Goal: Information Seeking & Learning: Learn about a topic

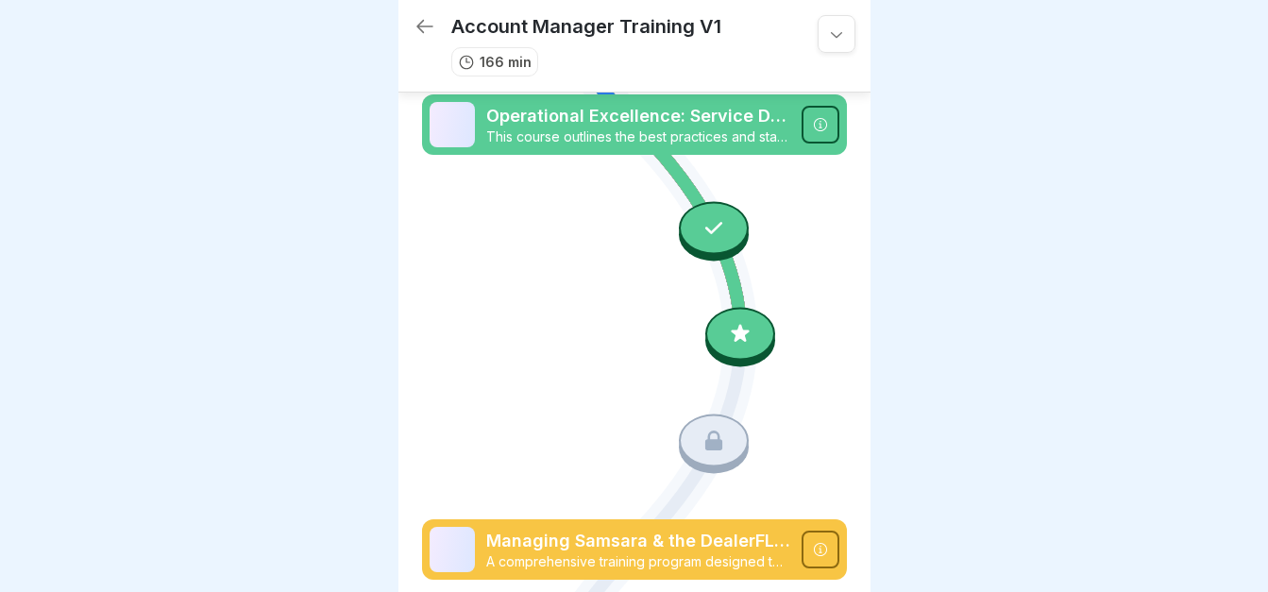
scroll to position [848, 0]
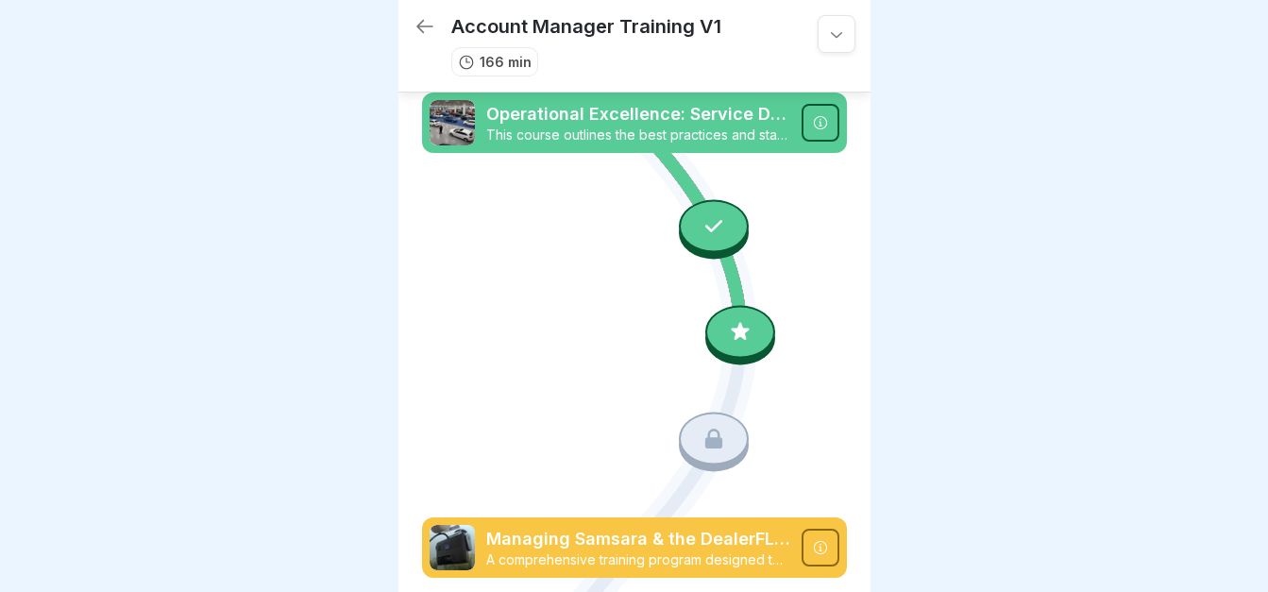
click at [729, 320] on icon at bounding box center [740, 332] width 25 height 25
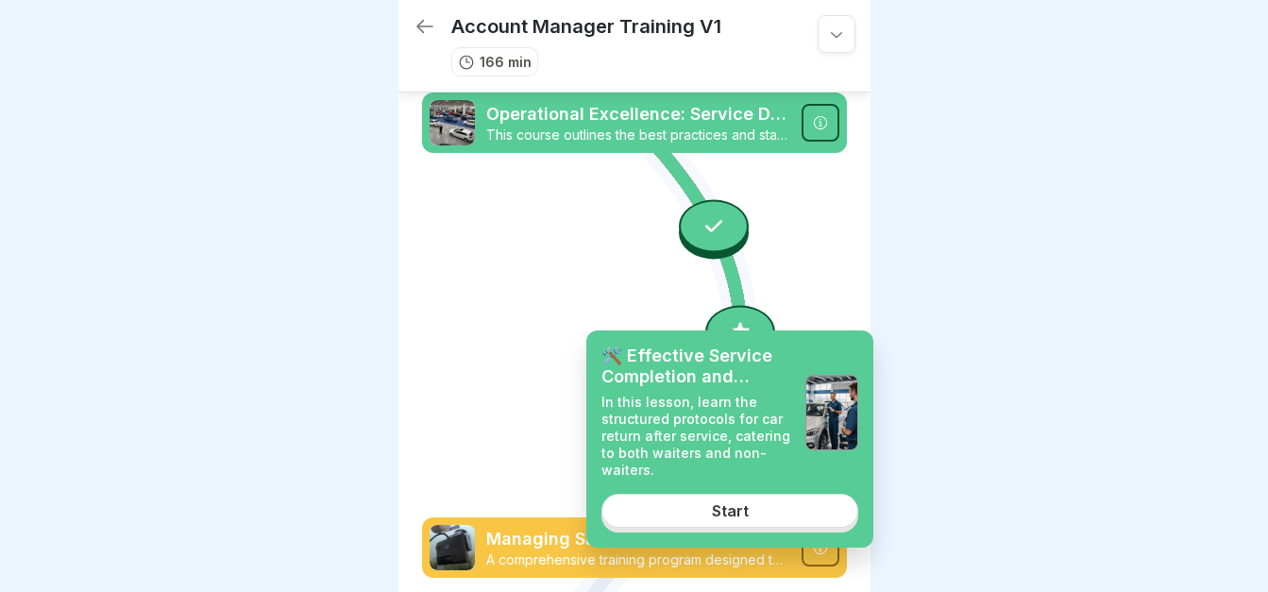
click at [731, 505] on div "Start" at bounding box center [730, 510] width 37 height 17
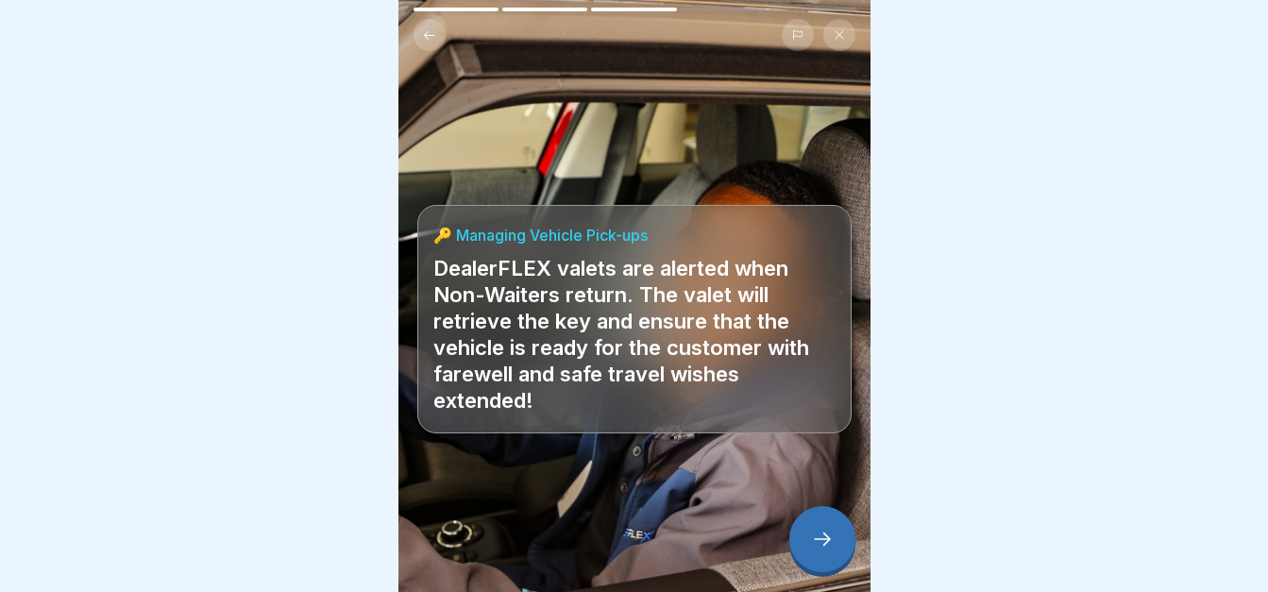
click at [820, 540] on icon at bounding box center [822, 539] width 23 height 23
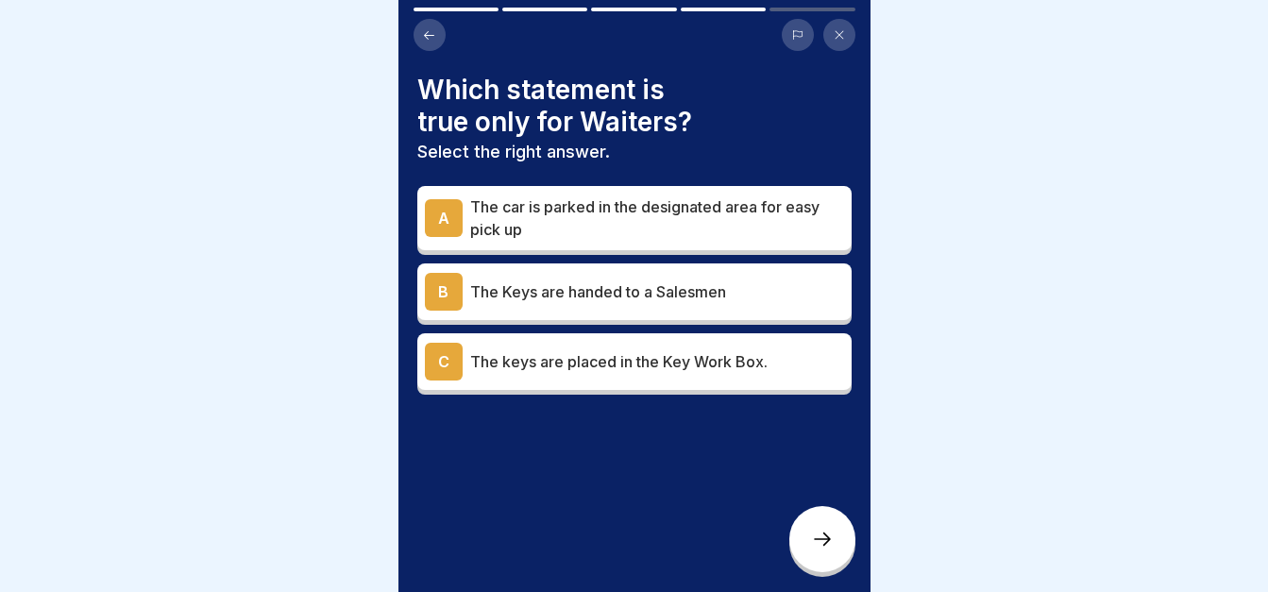
click at [638, 196] on p "The car is parked in the designated area for easy pick up" at bounding box center [657, 217] width 374 height 45
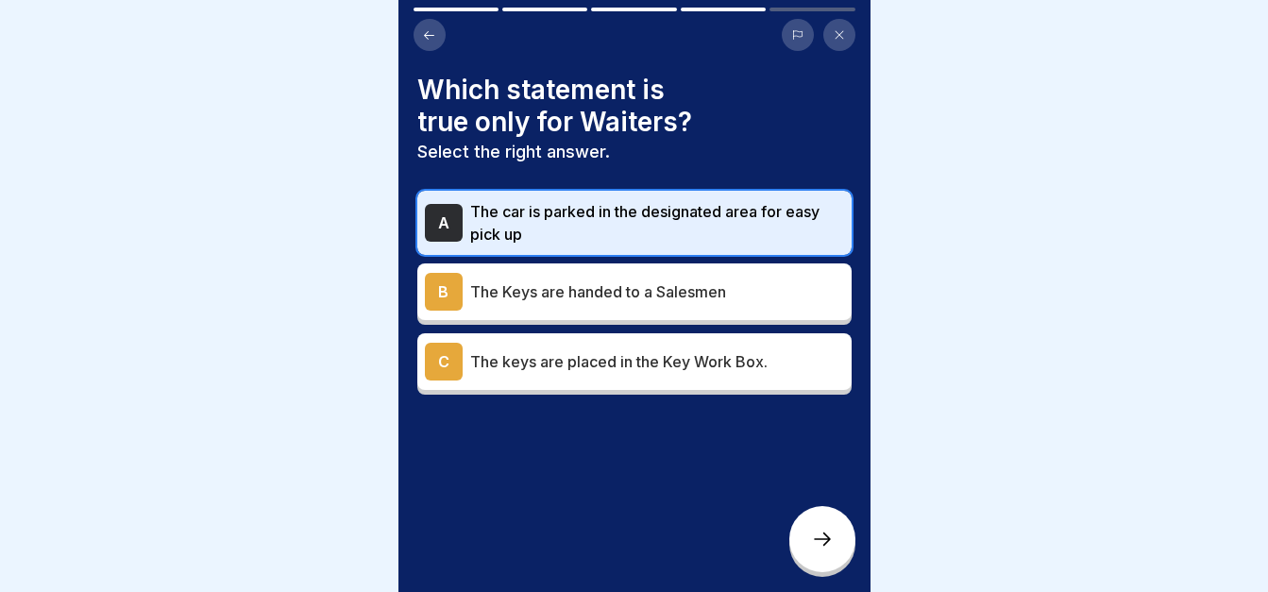
click at [818, 550] on icon at bounding box center [822, 539] width 23 height 23
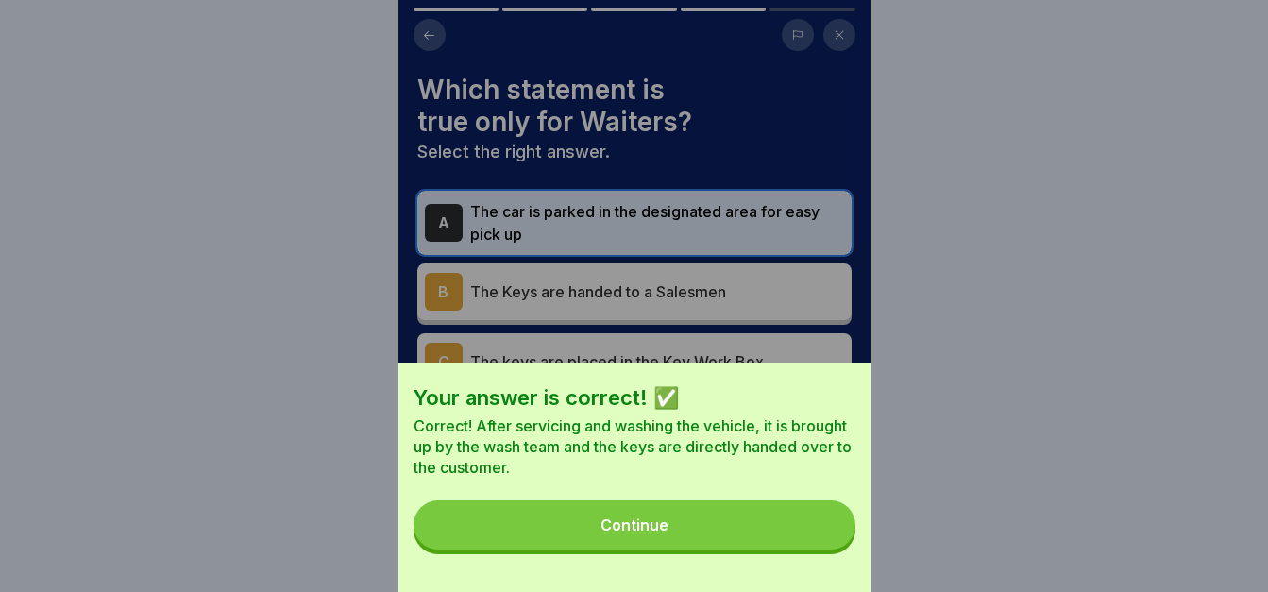
click at [818, 550] on button "Continue" at bounding box center [635, 525] width 442 height 49
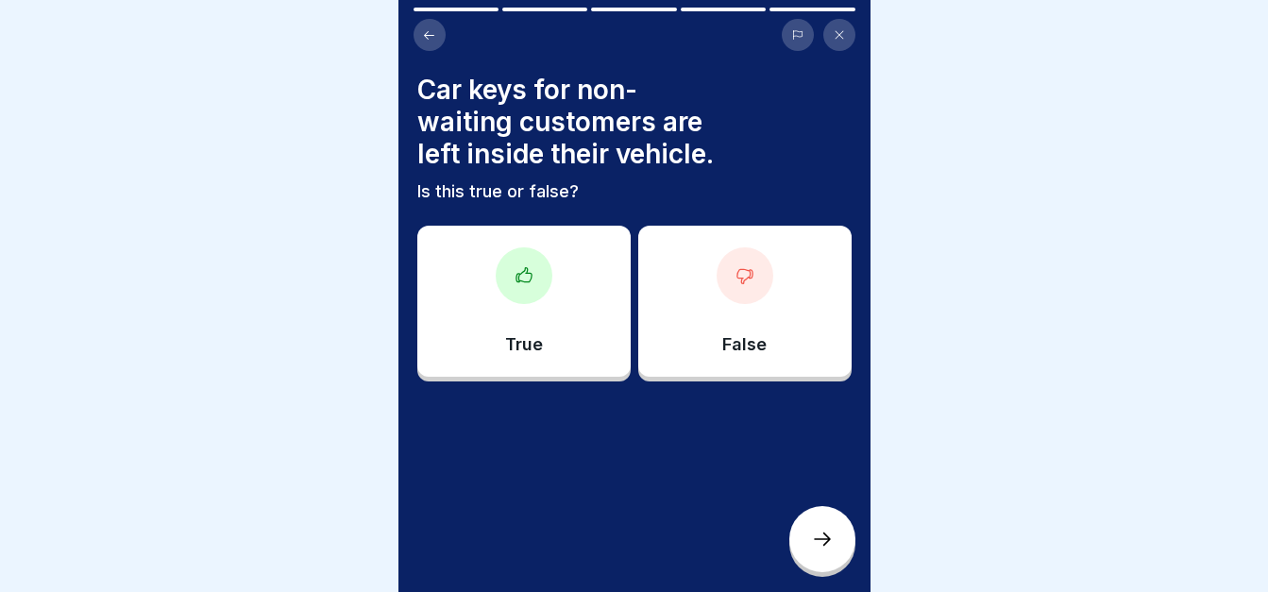
click at [751, 321] on div "False" at bounding box center [744, 301] width 213 height 151
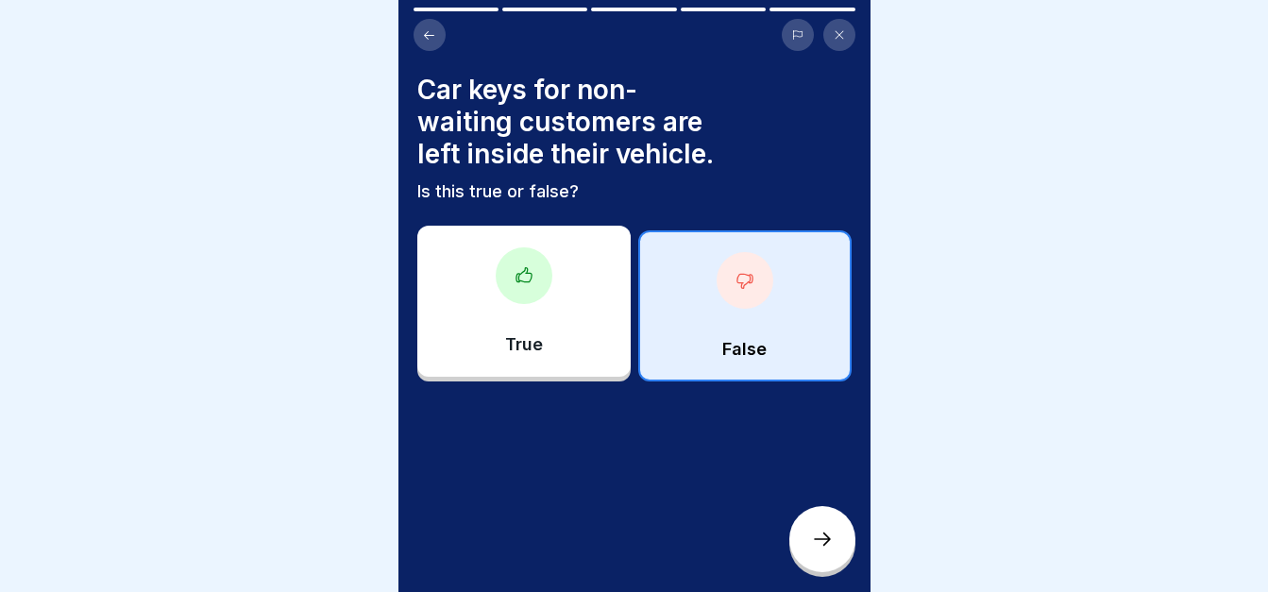
click at [806, 538] on div at bounding box center [822, 539] width 66 height 66
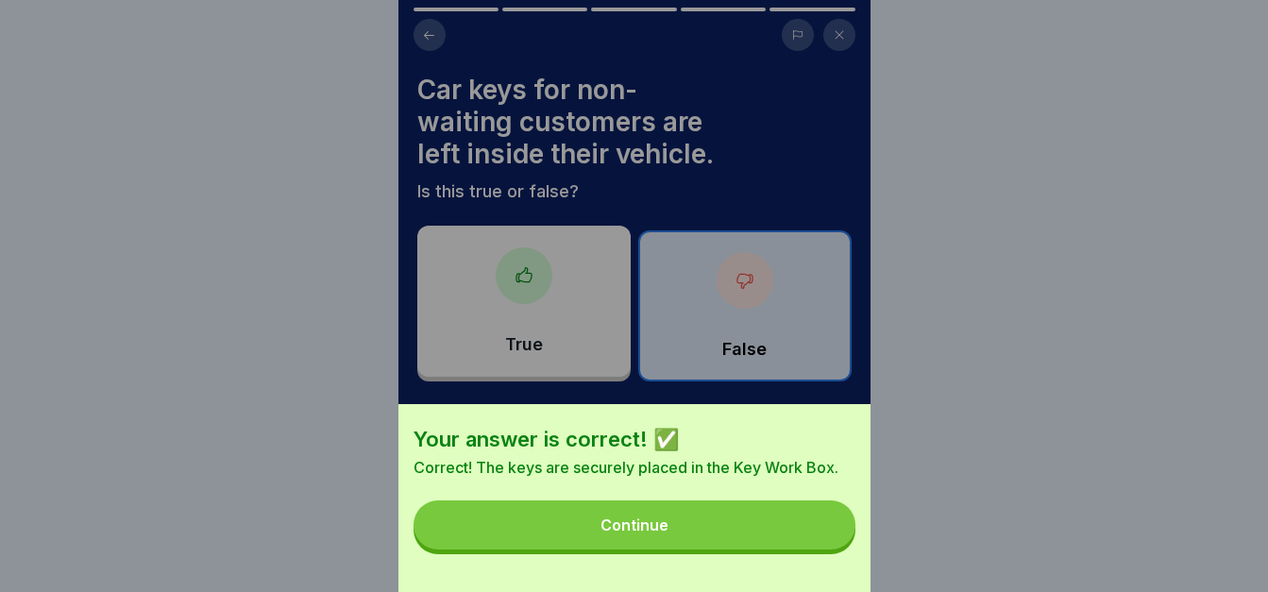
click at [806, 538] on button "Continue" at bounding box center [635, 525] width 442 height 49
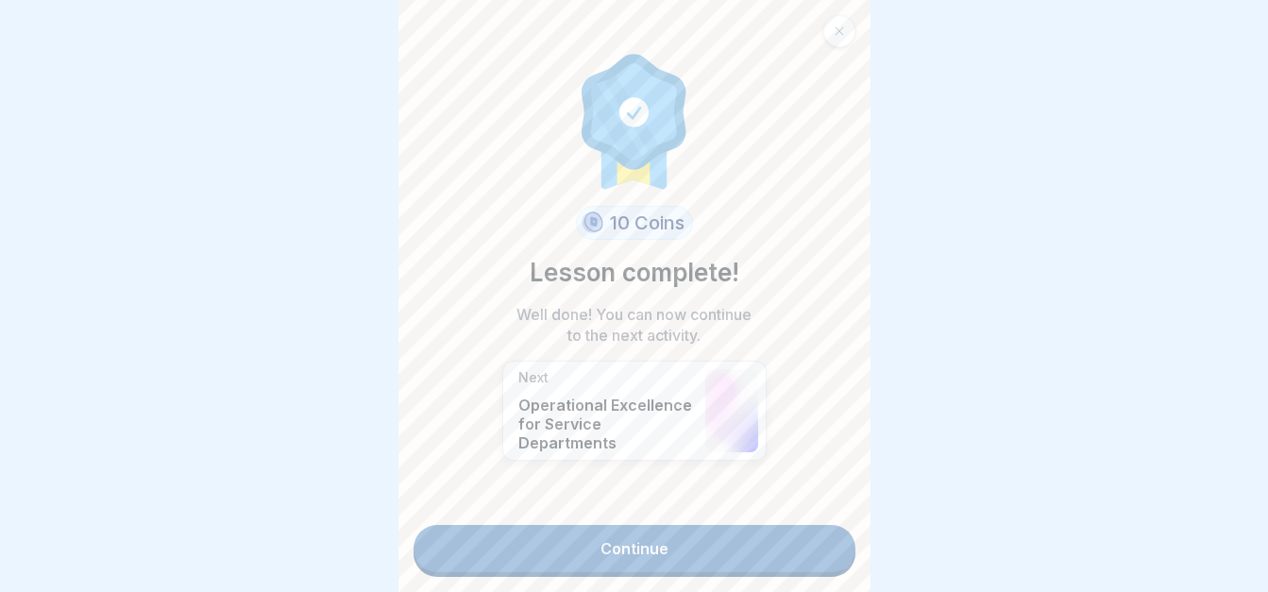
click at [806, 538] on link "Continue" at bounding box center [635, 548] width 442 height 47
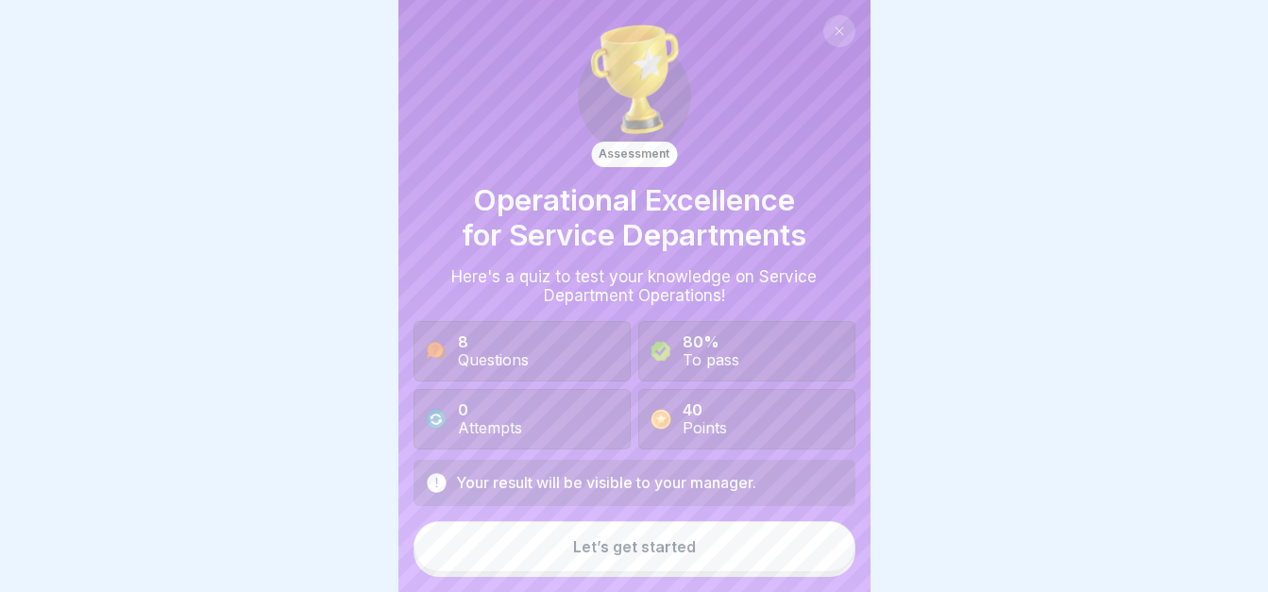
scroll to position [14, 0]
click at [806, 538] on button "Let’s get started" at bounding box center [635, 546] width 442 height 51
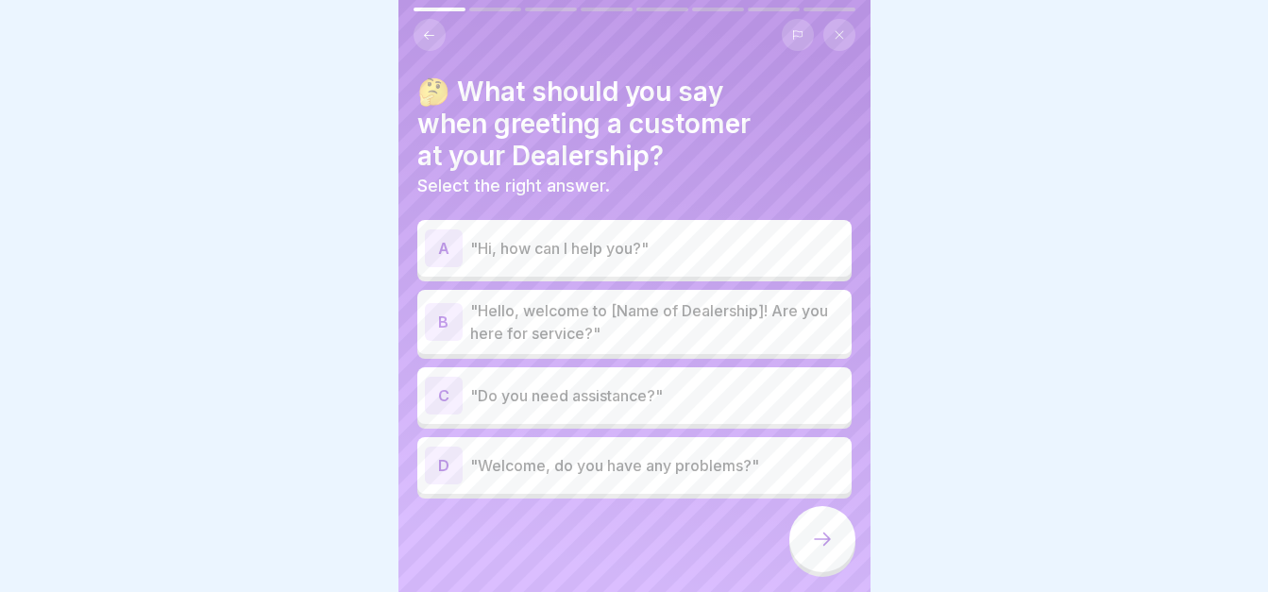
click at [686, 299] on p ""Hello, welcome to [Name of Dealership]! Are you here for service?"" at bounding box center [657, 321] width 374 height 45
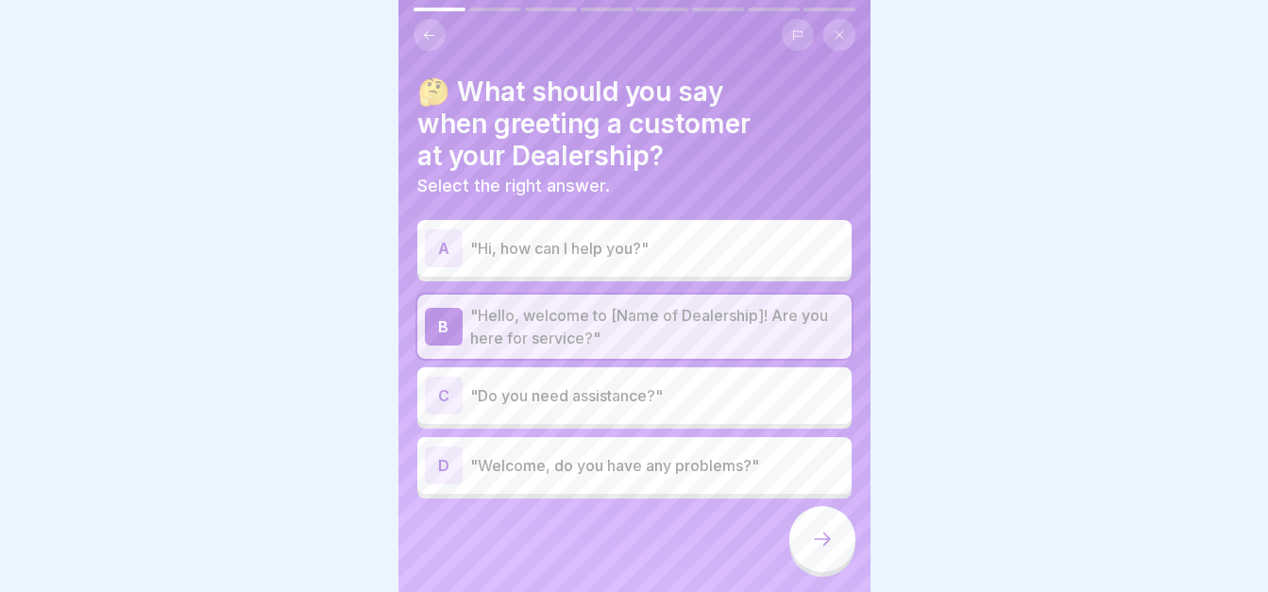
click at [830, 537] on icon at bounding box center [822, 539] width 23 height 23
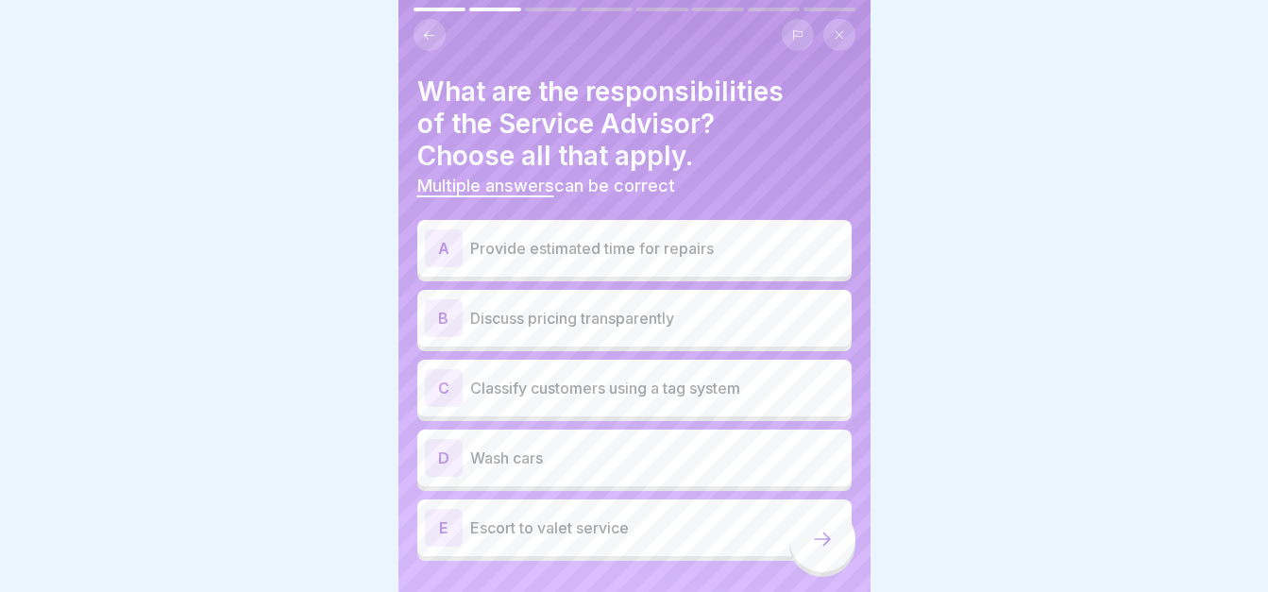
click at [664, 220] on div "A Provide estimated time for repairs" at bounding box center [634, 248] width 434 height 57
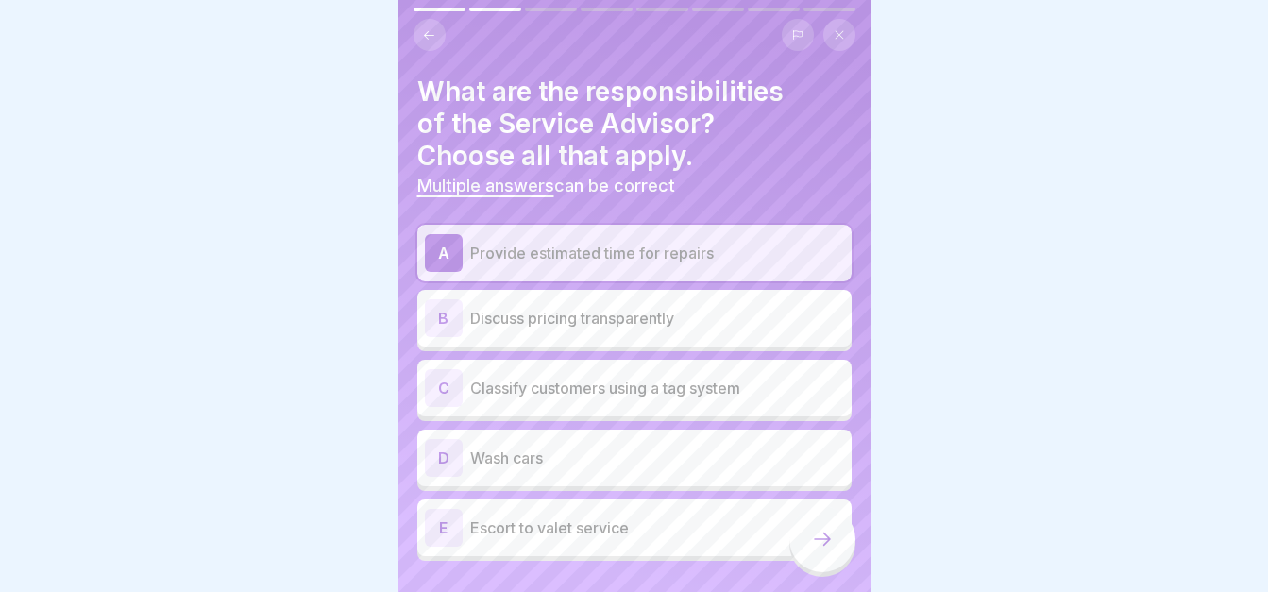
click at [655, 307] on p "Discuss pricing transparently" at bounding box center [657, 318] width 374 height 23
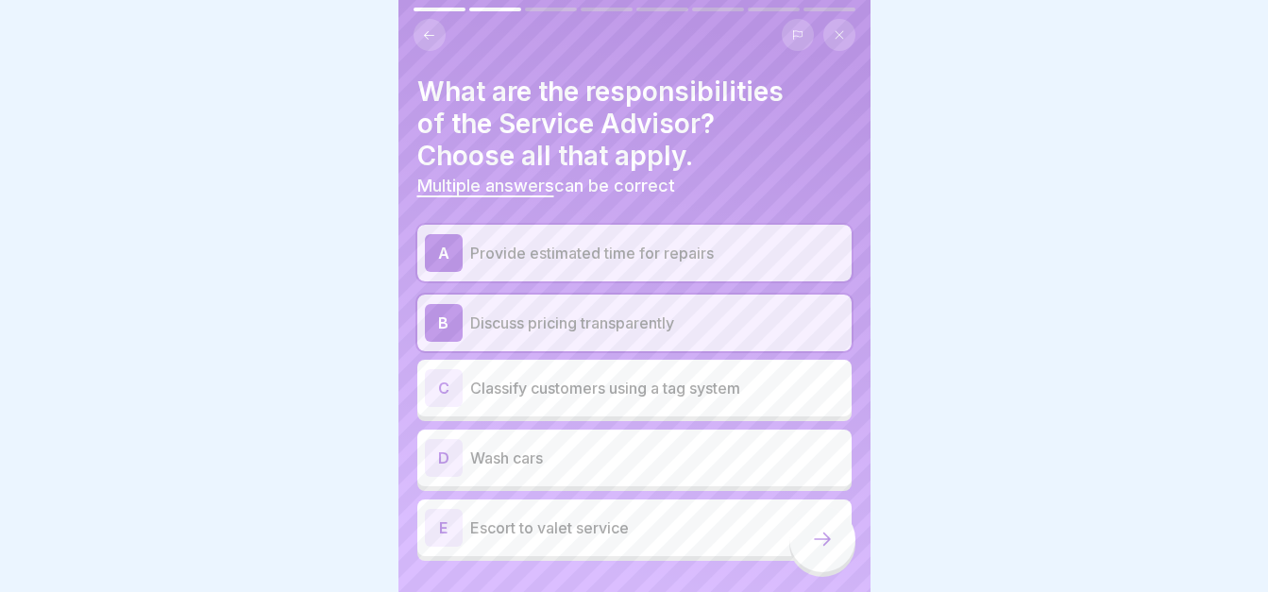
click at [816, 530] on icon at bounding box center [822, 539] width 23 height 23
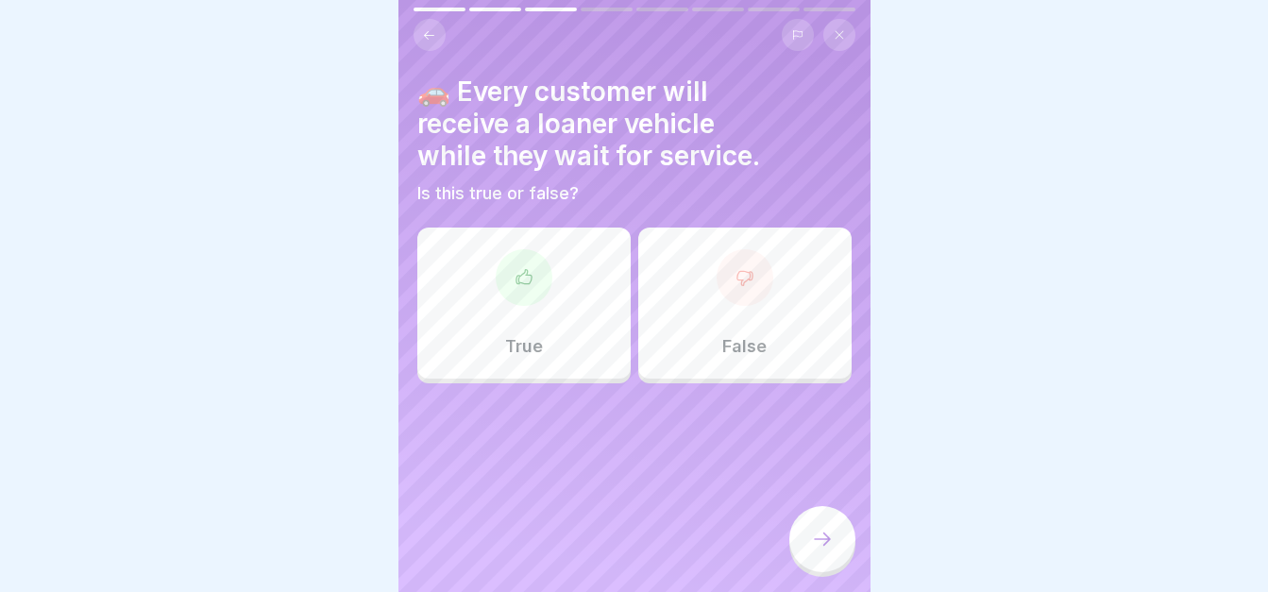
click at [750, 299] on div "False" at bounding box center [744, 303] width 213 height 151
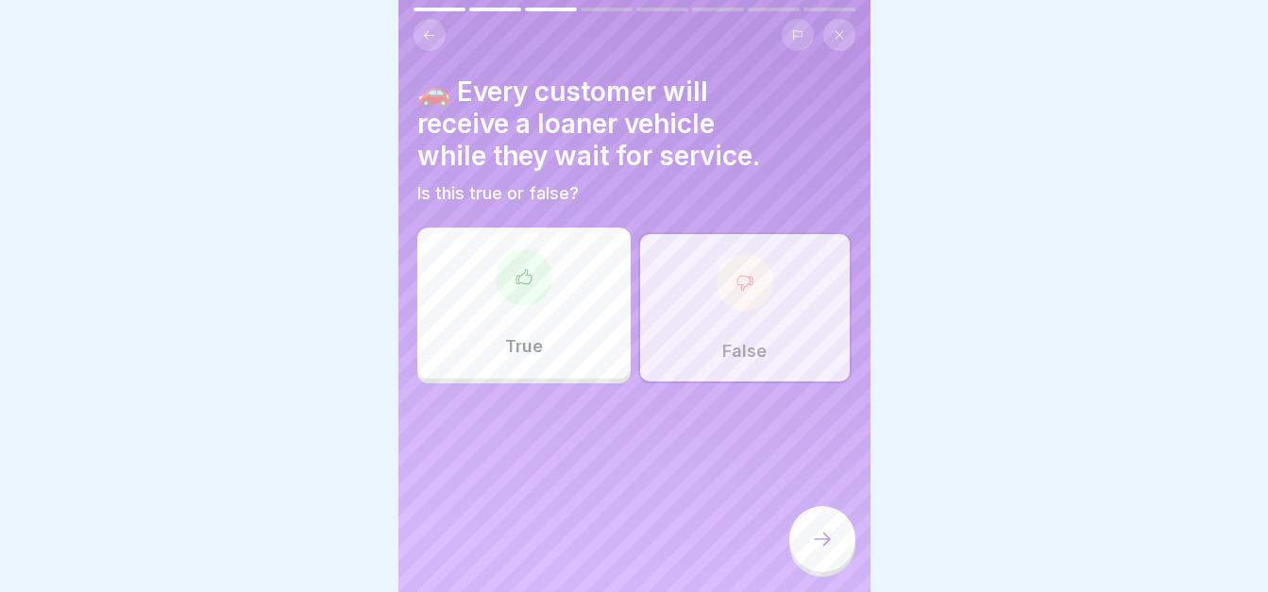
click at [825, 507] on div at bounding box center [822, 541] width 66 height 71
click at [812, 535] on icon at bounding box center [822, 539] width 23 height 23
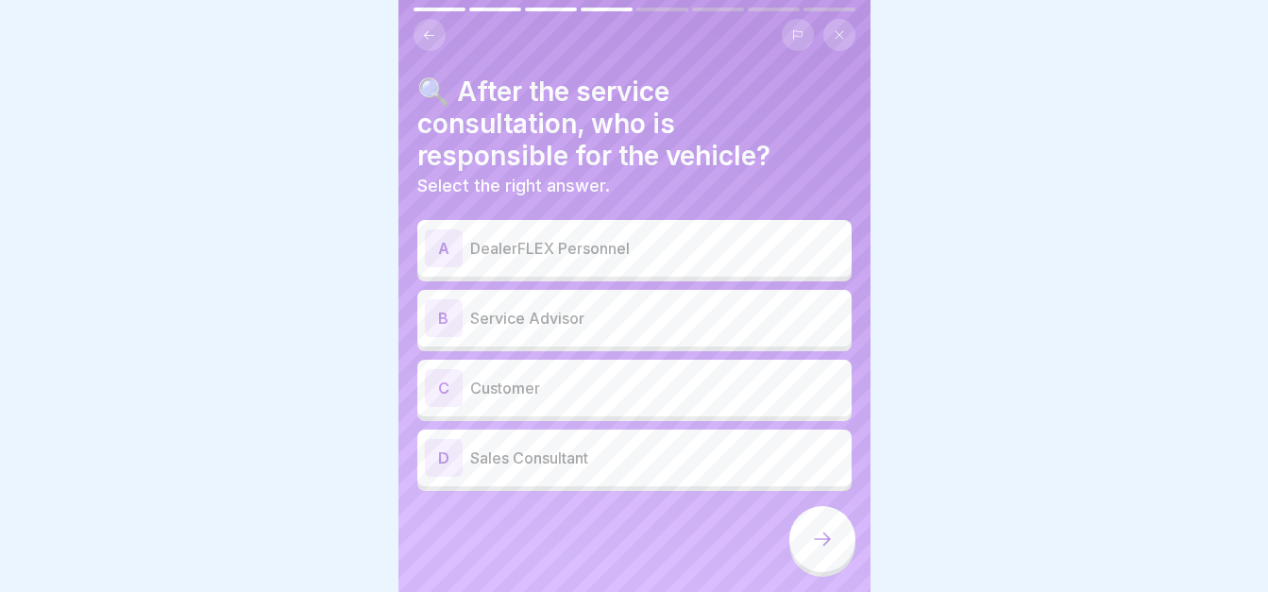
click at [714, 248] on div "A DealerFLEX Personnel" at bounding box center [634, 248] width 419 height 38
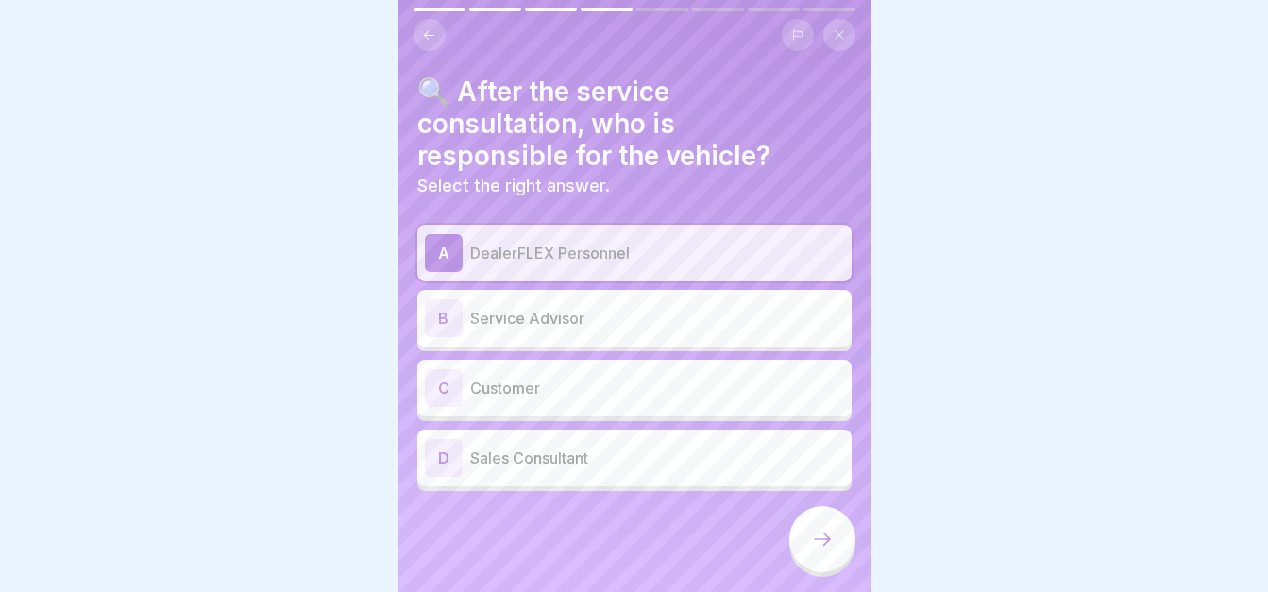
click at [811, 533] on icon at bounding box center [822, 539] width 23 height 23
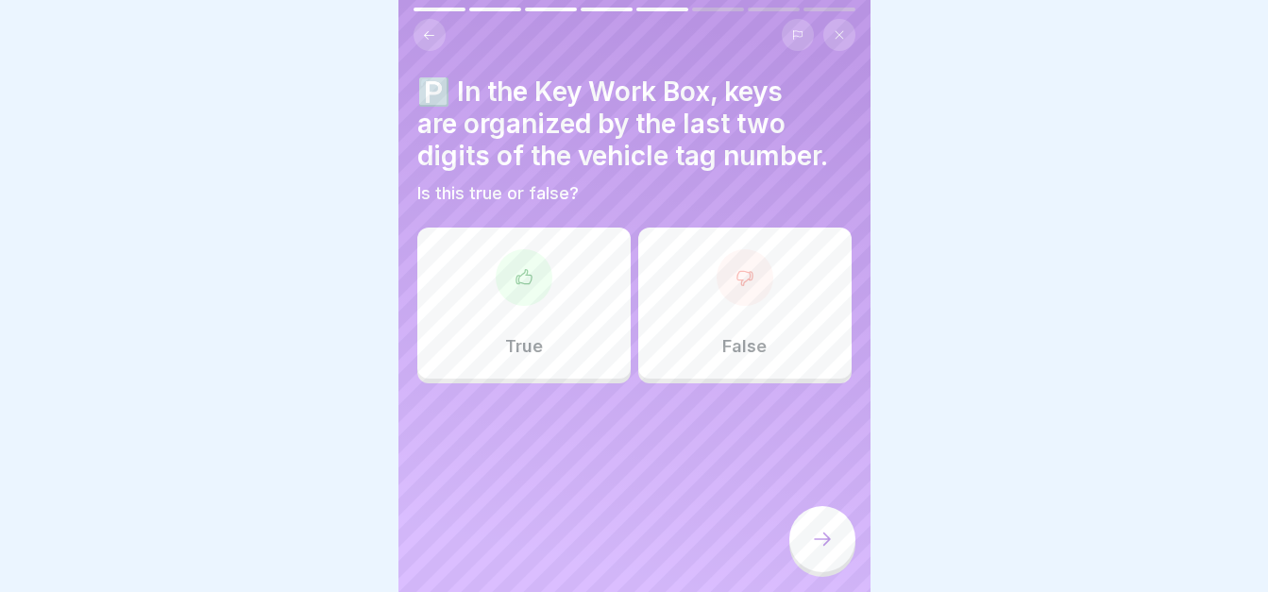
click at [586, 302] on div "True" at bounding box center [523, 303] width 213 height 151
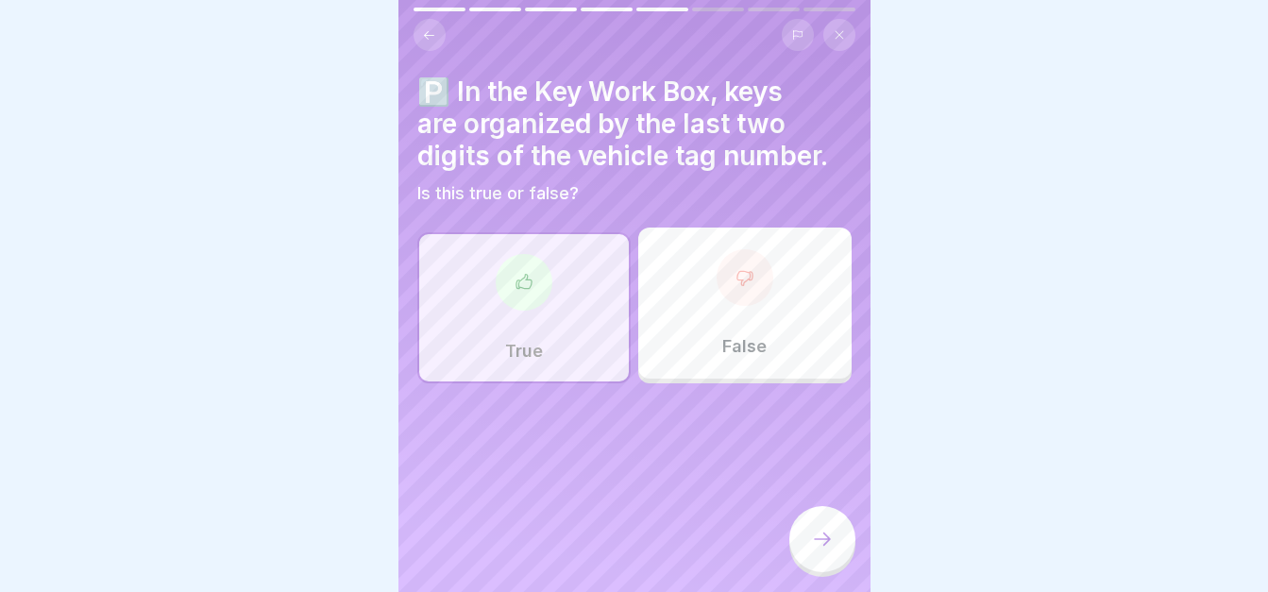
click at [826, 532] on icon at bounding box center [822, 539] width 23 height 23
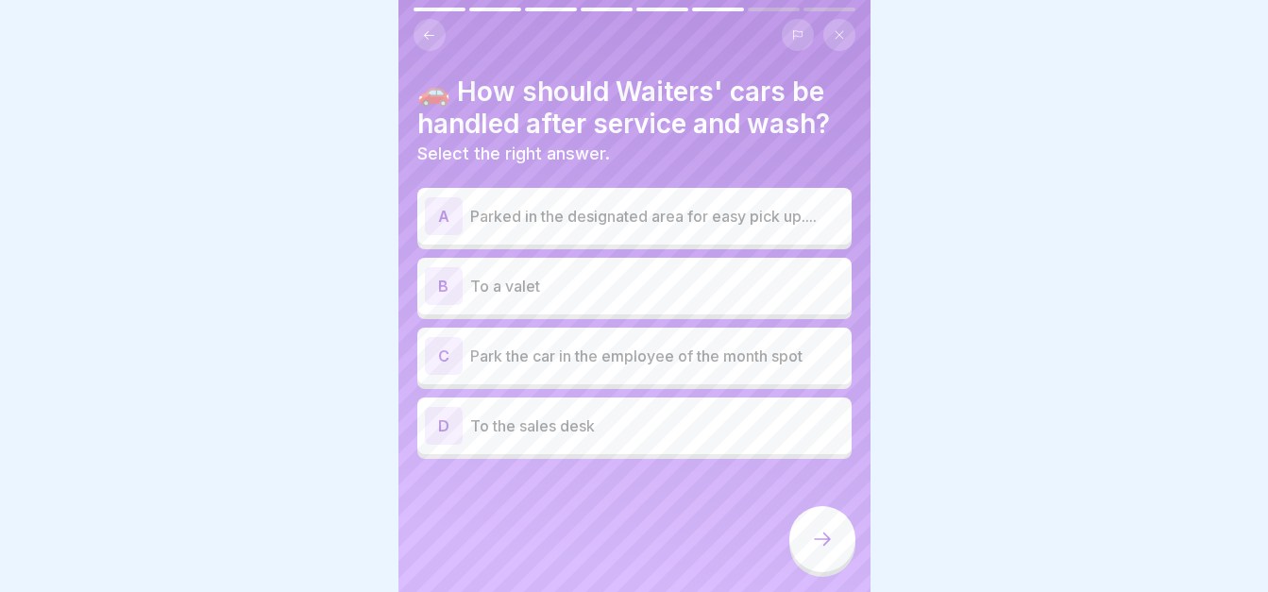
click at [719, 205] on p "Parked in the designated area for easy pick up...." at bounding box center [657, 216] width 374 height 23
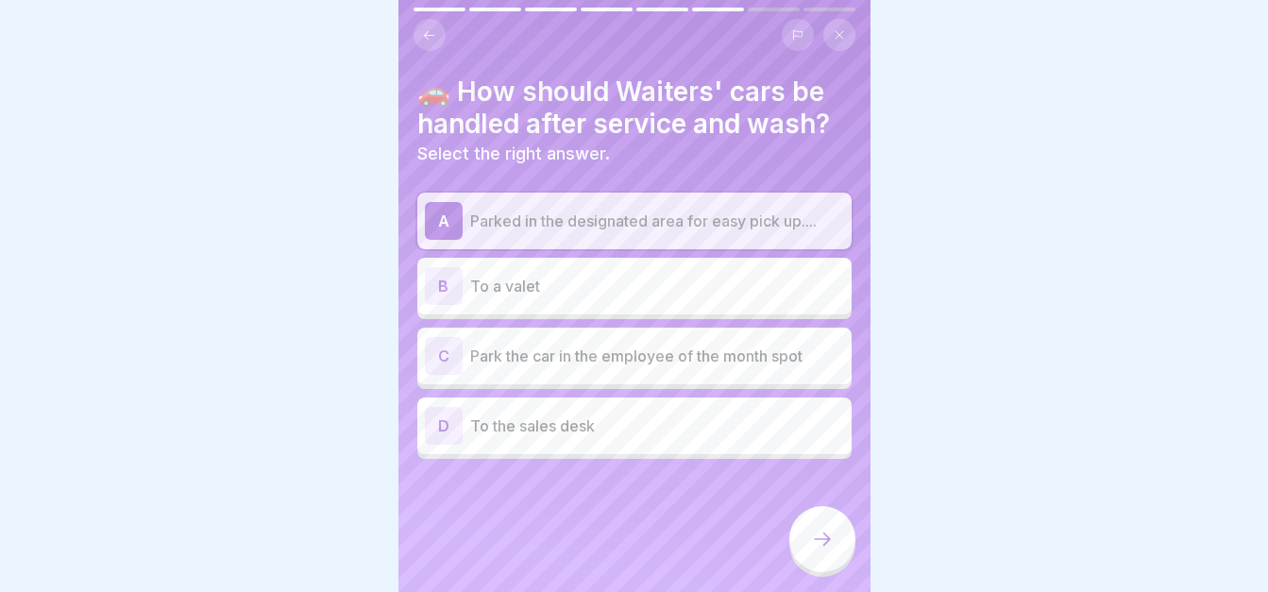
click at [793, 522] on div at bounding box center [822, 541] width 66 height 71
click at [828, 538] on icon at bounding box center [822, 539] width 23 height 23
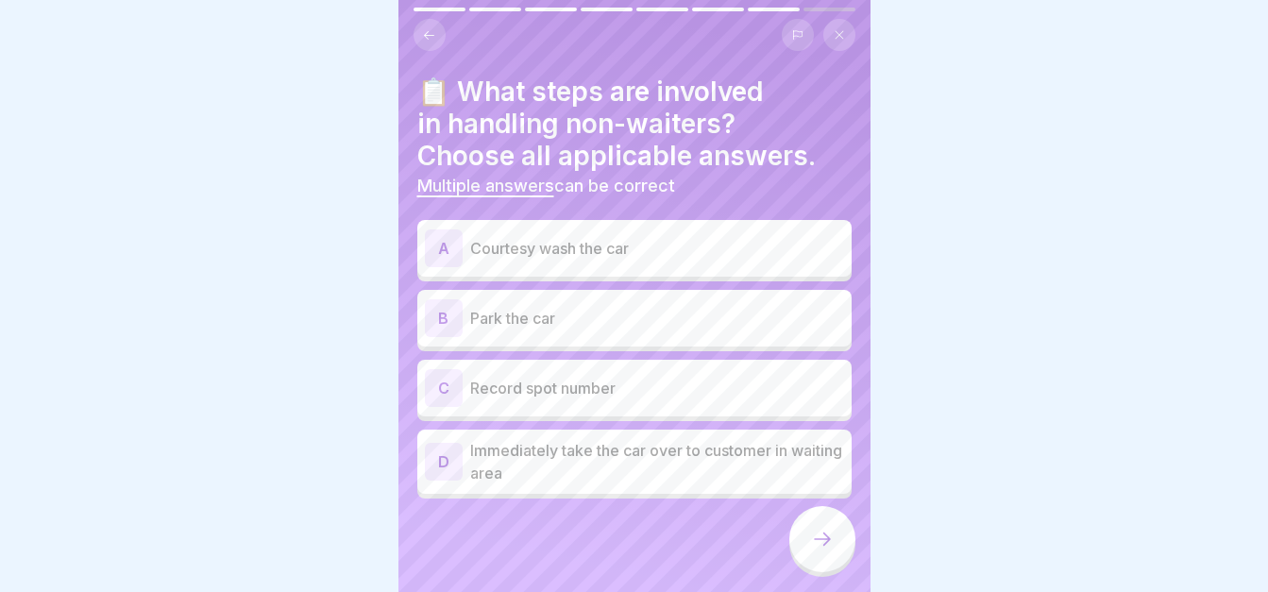
click at [710, 239] on p "Courtesy wash the car" at bounding box center [657, 248] width 374 height 23
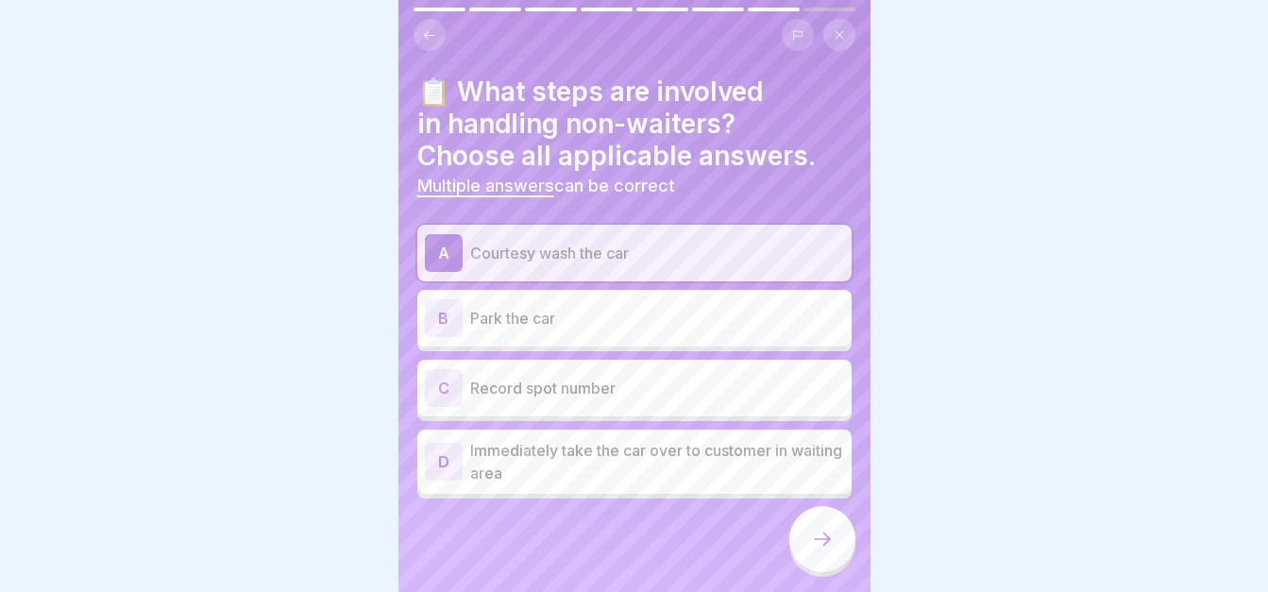
click at [660, 307] on p "Park the car" at bounding box center [657, 318] width 374 height 23
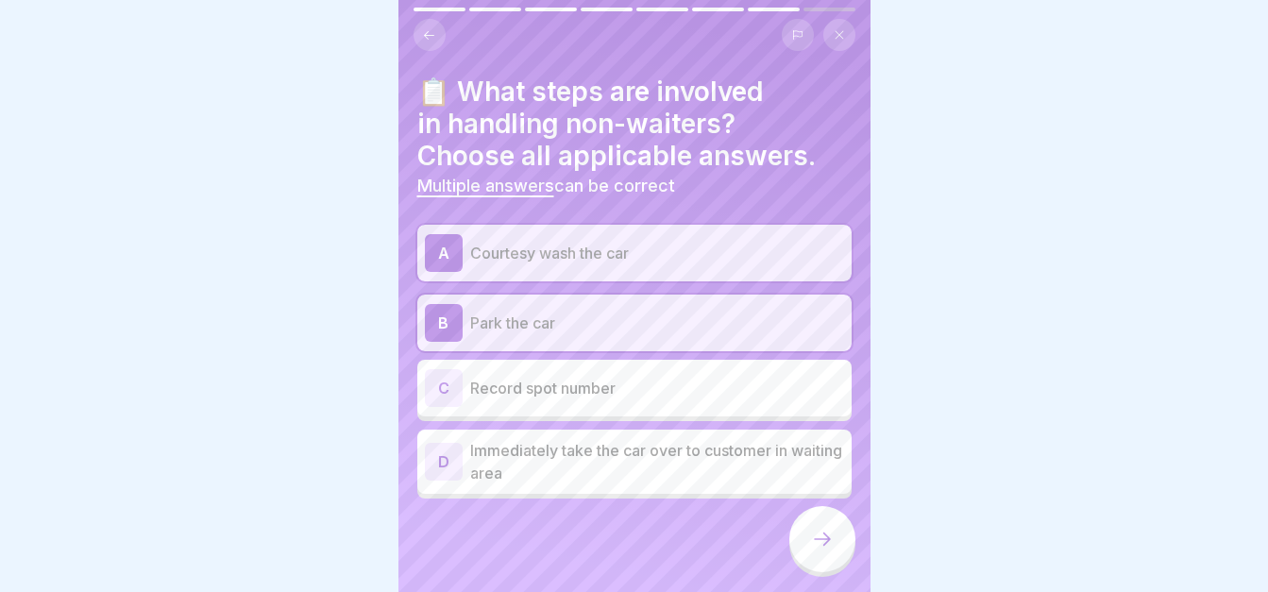
click at [642, 369] on div "C Record spot number" at bounding box center [634, 388] width 419 height 38
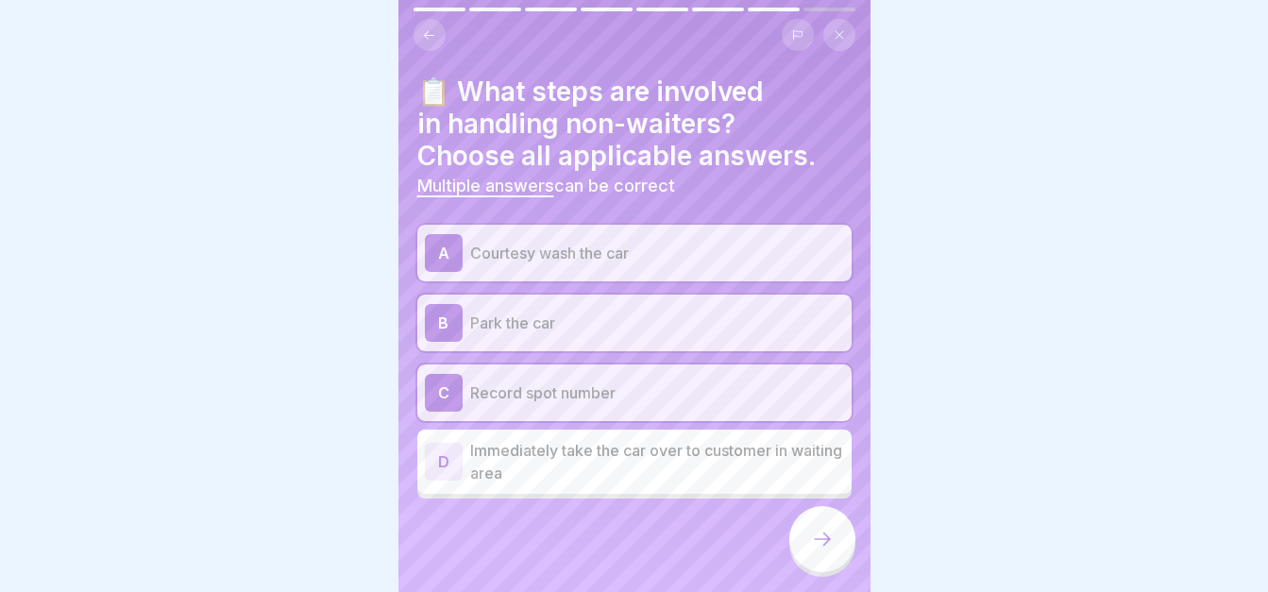
click at [814, 530] on icon at bounding box center [822, 539] width 23 height 23
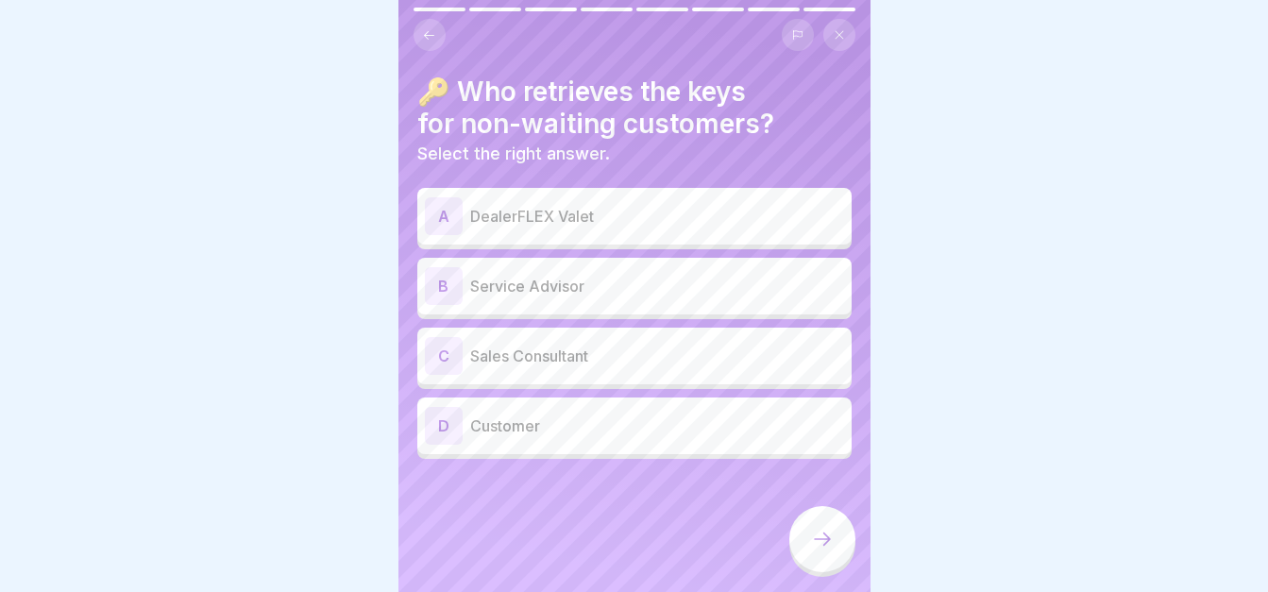
click at [682, 220] on div "A DealerFLEX Valet" at bounding box center [634, 216] width 419 height 38
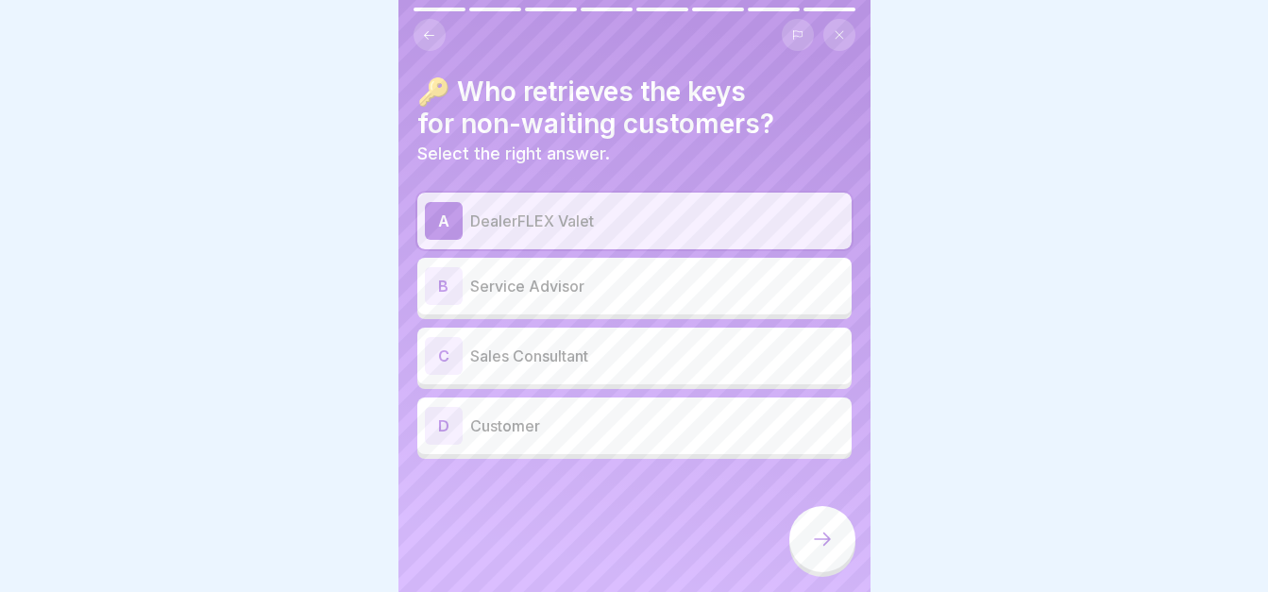
click at [805, 544] on div at bounding box center [822, 539] width 66 height 66
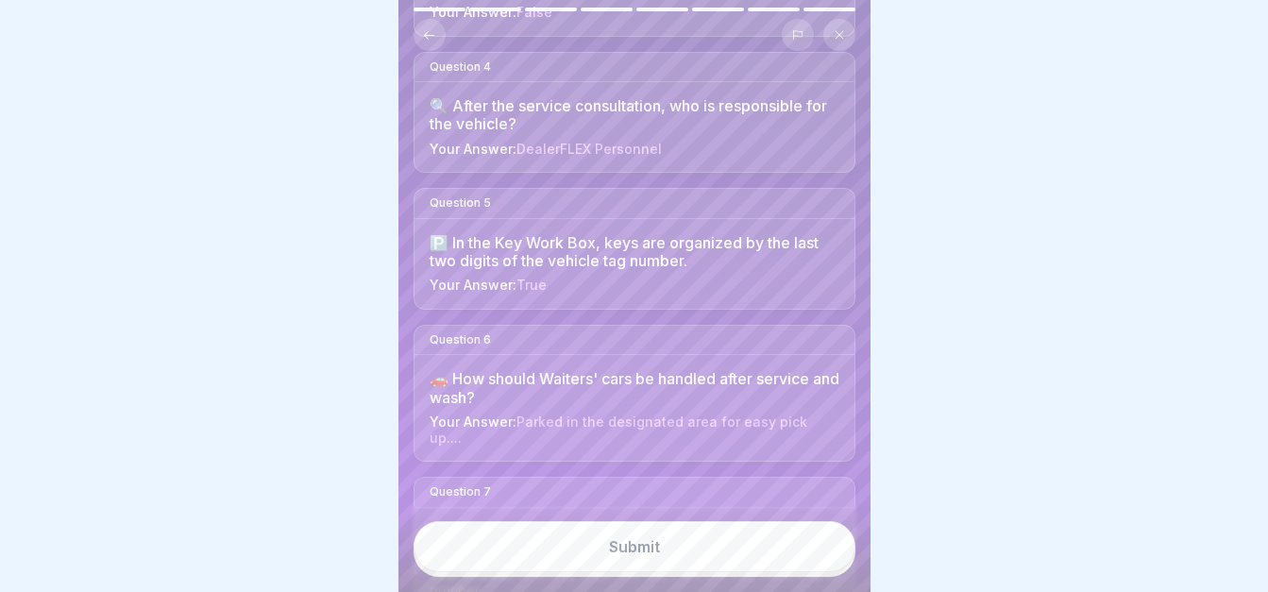
scroll to position [706, 0]
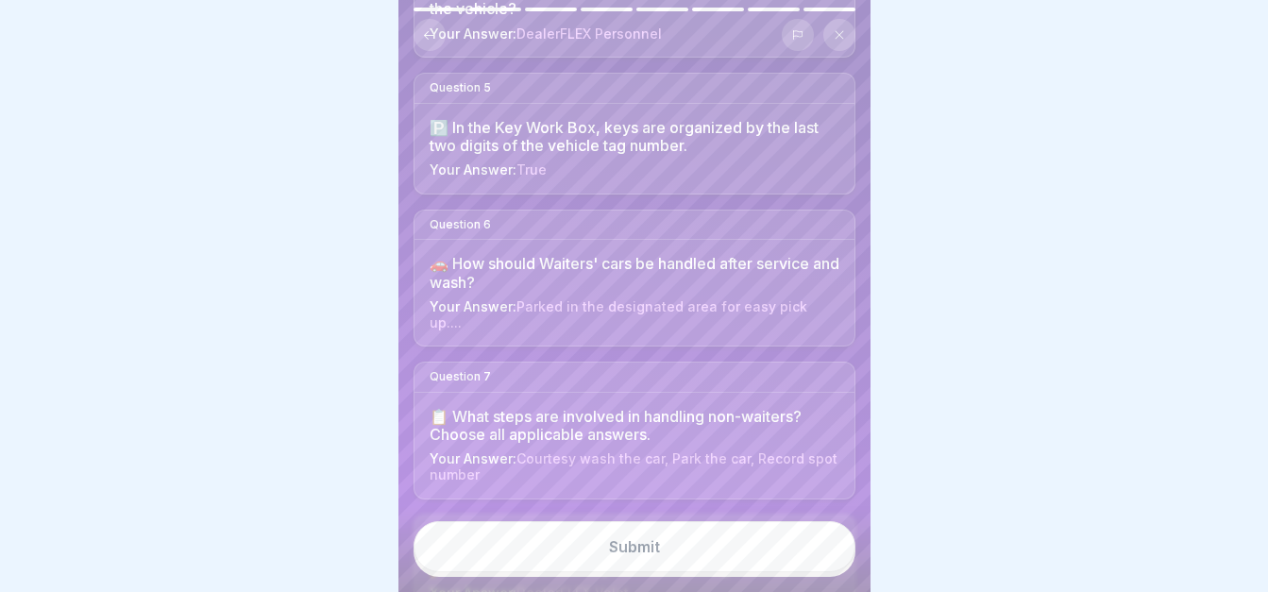
click at [698, 547] on button "Submit" at bounding box center [635, 546] width 442 height 51
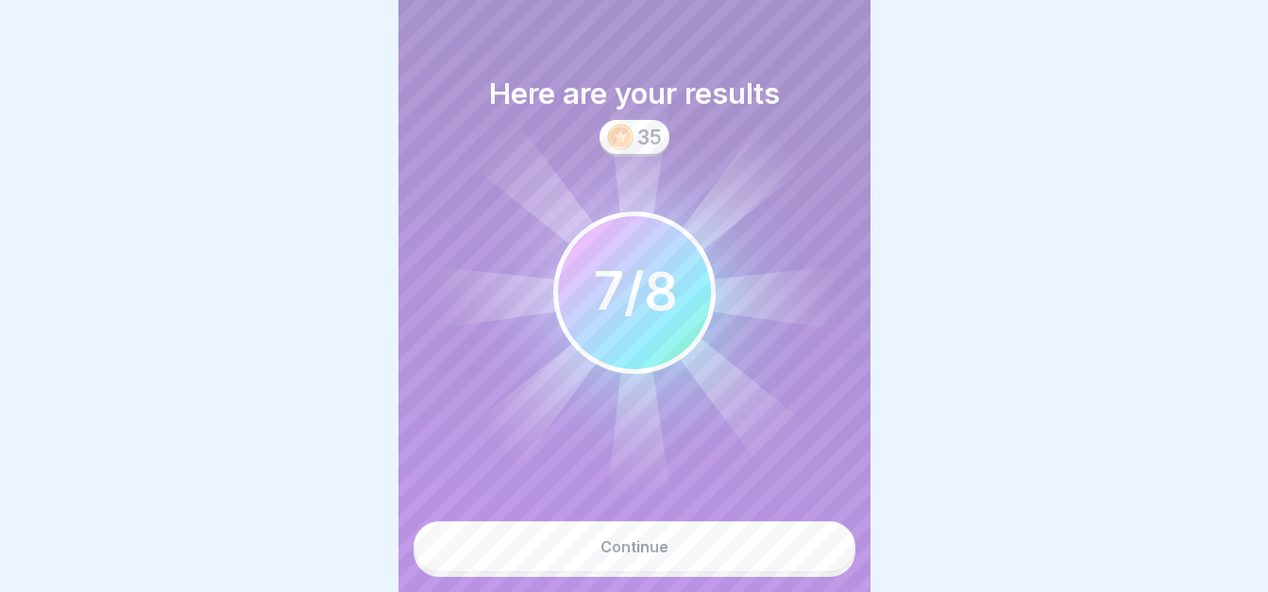
click at [681, 527] on button "Continue" at bounding box center [635, 546] width 442 height 51
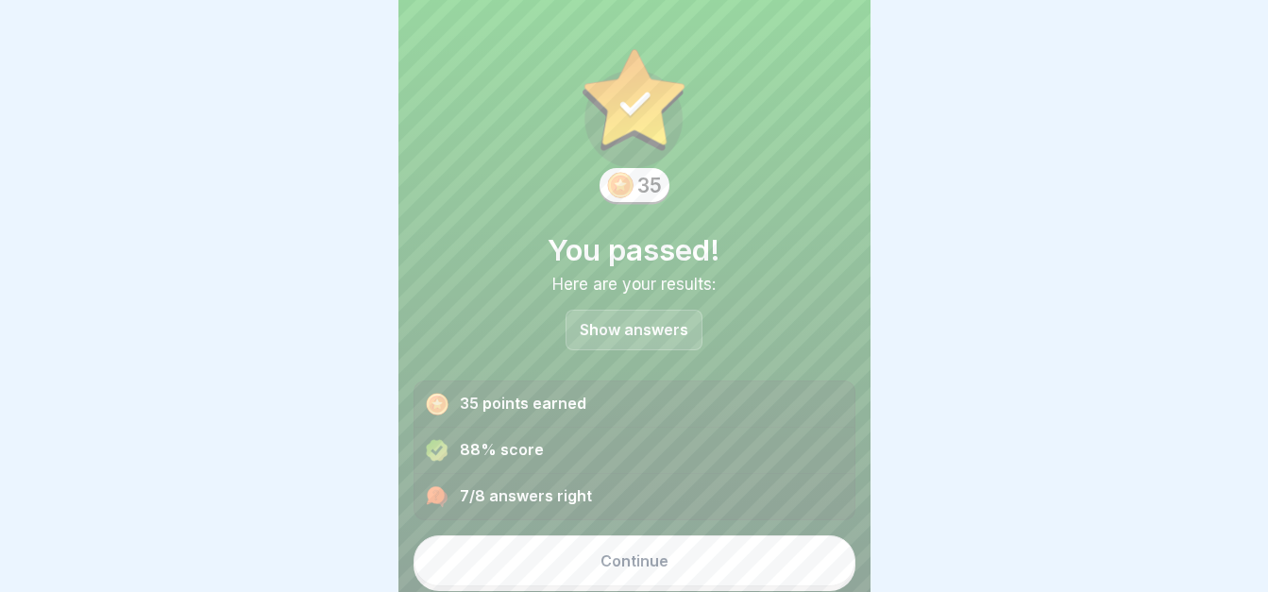
click at [636, 310] on div "Show answers" at bounding box center [634, 330] width 137 height 41
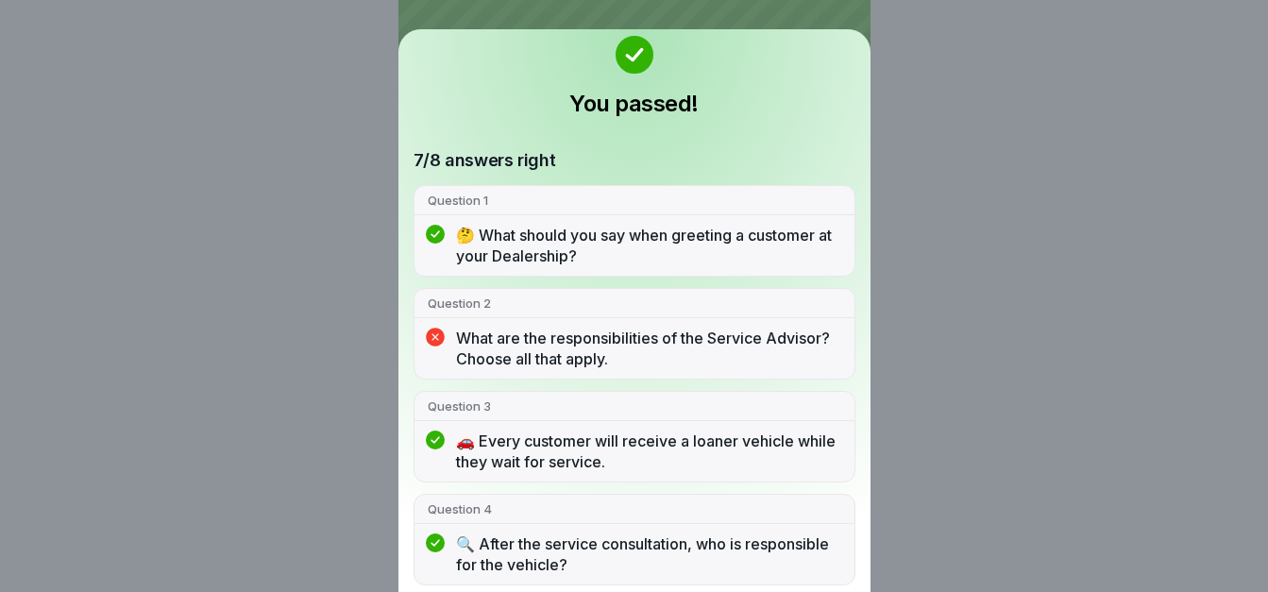
scroll to position [9, 0]
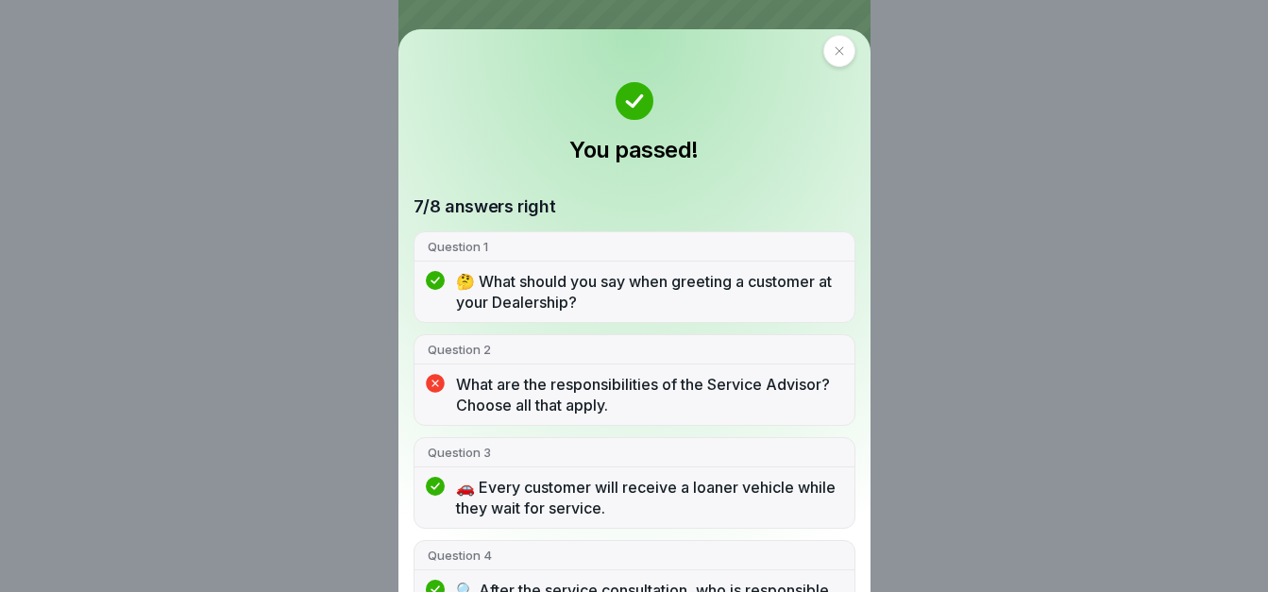
click at [837, 50] on icon at bounding box center [839, 50] width 11 height 11
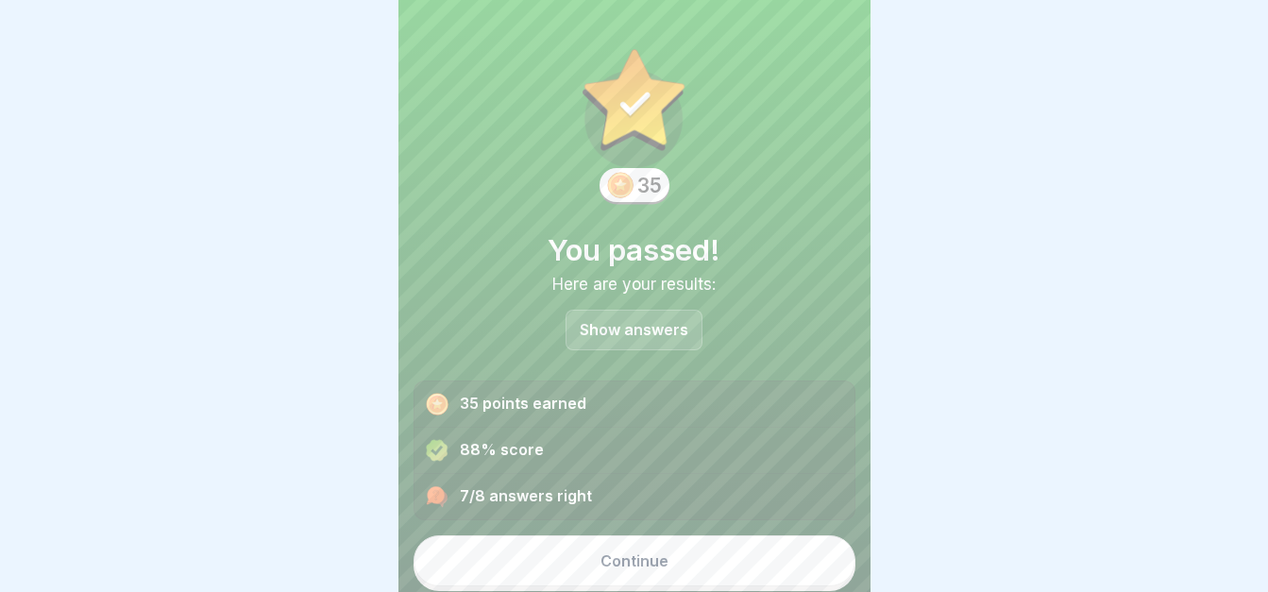
click at [685, 549] on button "Continue" at bounding box center [635, 560] width 442 height 51
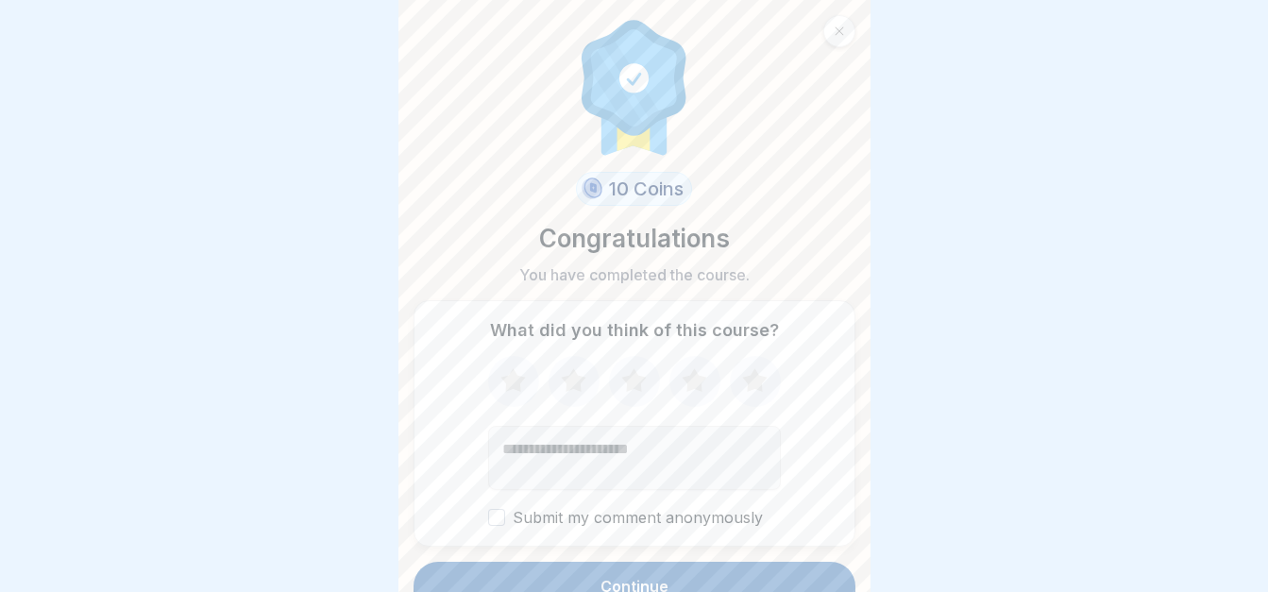
click at [694, 368] on icon at bounding box center [694, 380] width 25 height 24
click at [586, 509] on label "Submit my comment anonymously" at bounding box center [634, 518] width 293 height 18
click at [505, 509] on button "Submit my comment anonymously" at bounding box center [496, 517] width 17 height 17
click at [603, 562] on button "Continue" at bounding box center [635, 586] width 442 height 49
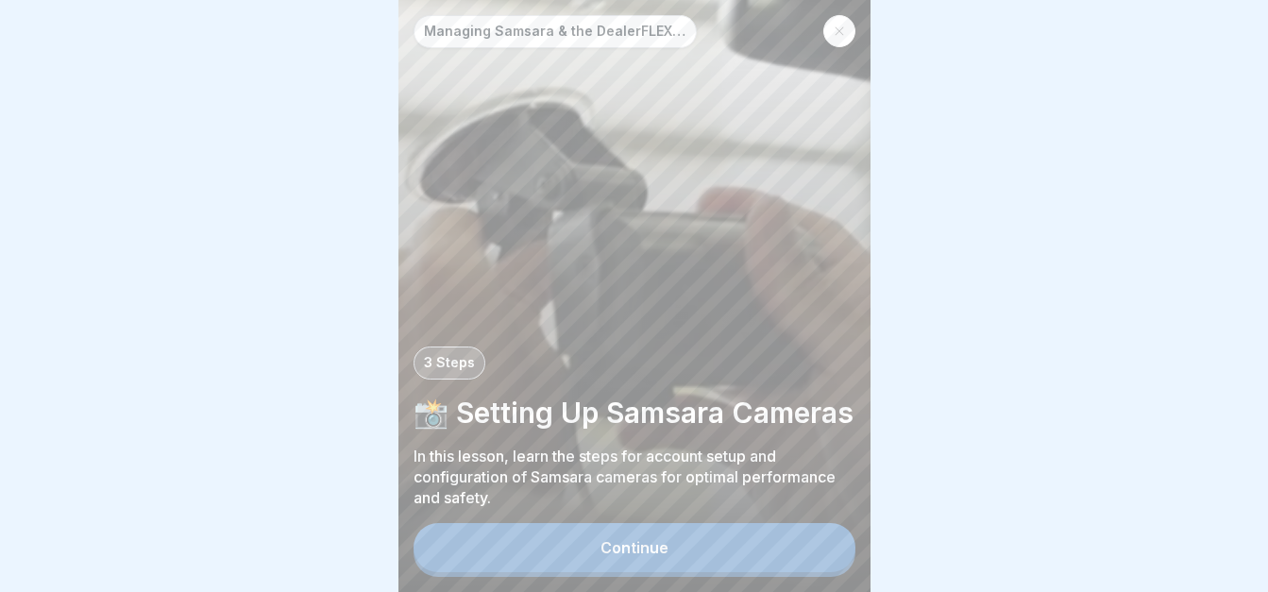
click at [653, 537] on button "Continue" at bounding box center [635, 547] width 442 height 49
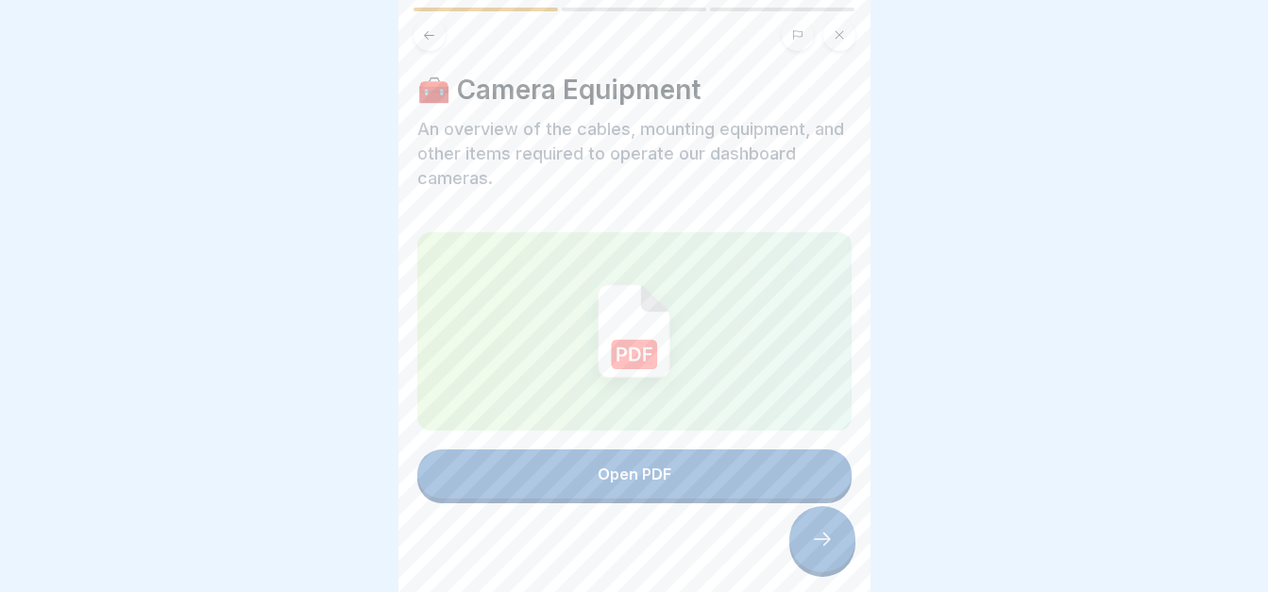
click at [648, 349] on img at bounding box center [634, 331] width 73 height 94
click at [629, 450] on button "Open PDF" at bounding box center [634, 474] width 434 height 49
click at [831, 535] on icon at bounding box center [822, 539] width 23 height 23
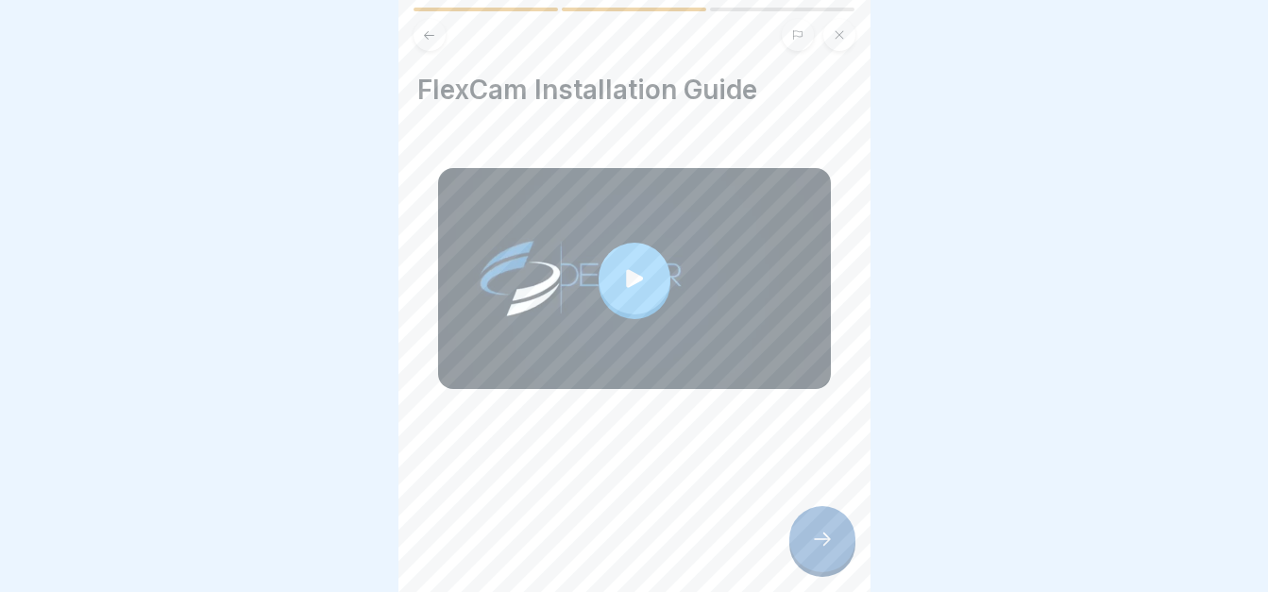
click at [626, 269] on icon at bounding box center [634, 278] width 17 height 18
click at [831, 521] on div at bounding box center [822, 539] width 66 height 66
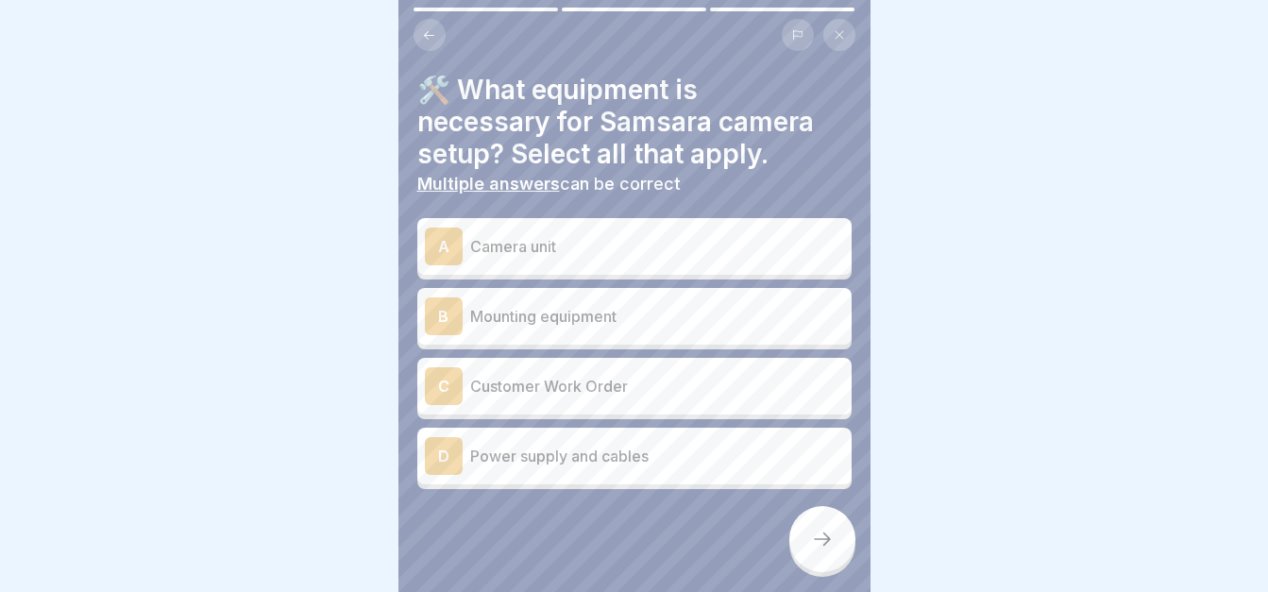
click at [680, 248] on div "A Camera unit" at bounding box center [634, 247] width 419 height 38
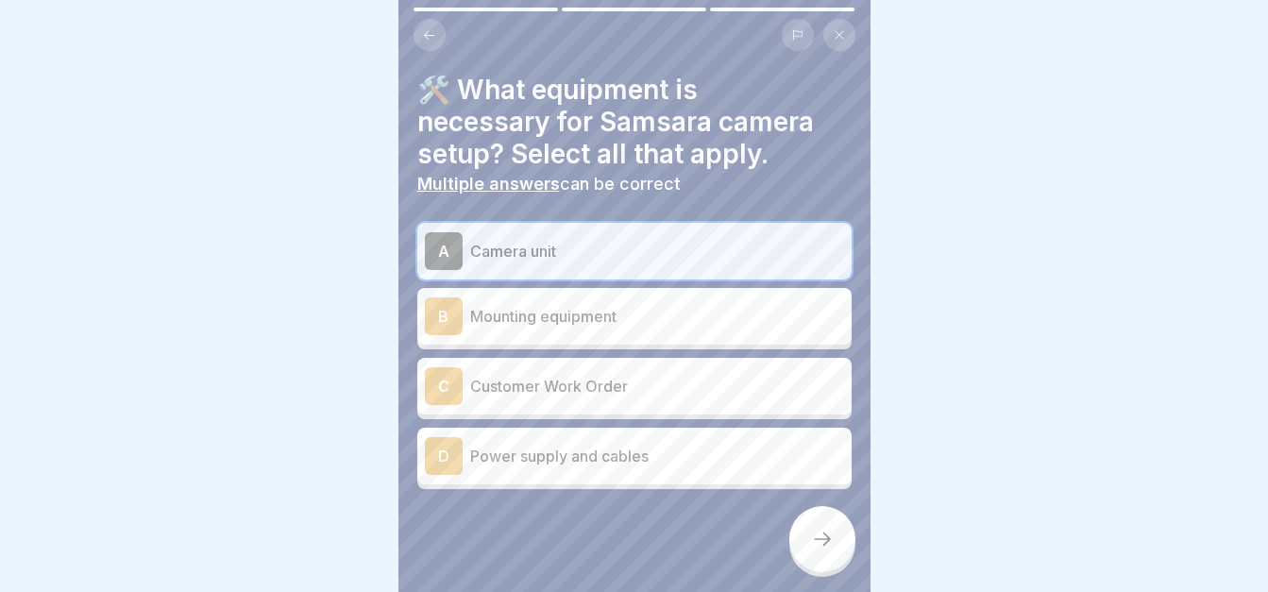
click at [671, 305] on p "Mounting equipment" at bounding box center [657, 316] width 374 height 23
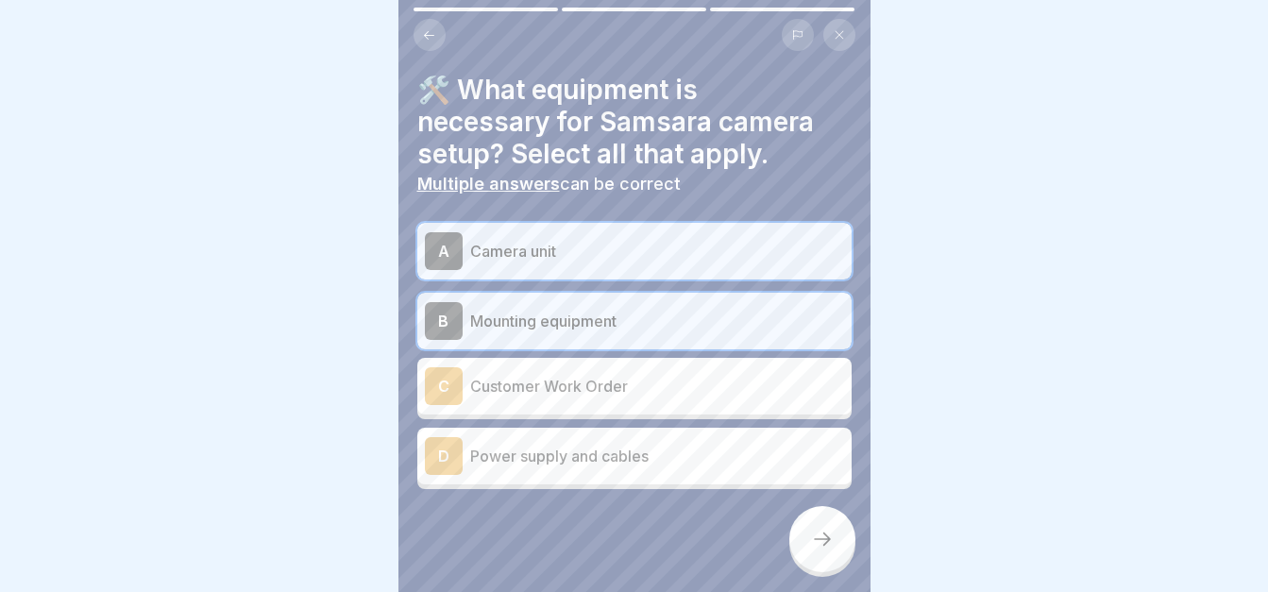
click at [663, 358] on div "C Customer Work Order" at bounding box center [634, 386] width 434 height 57
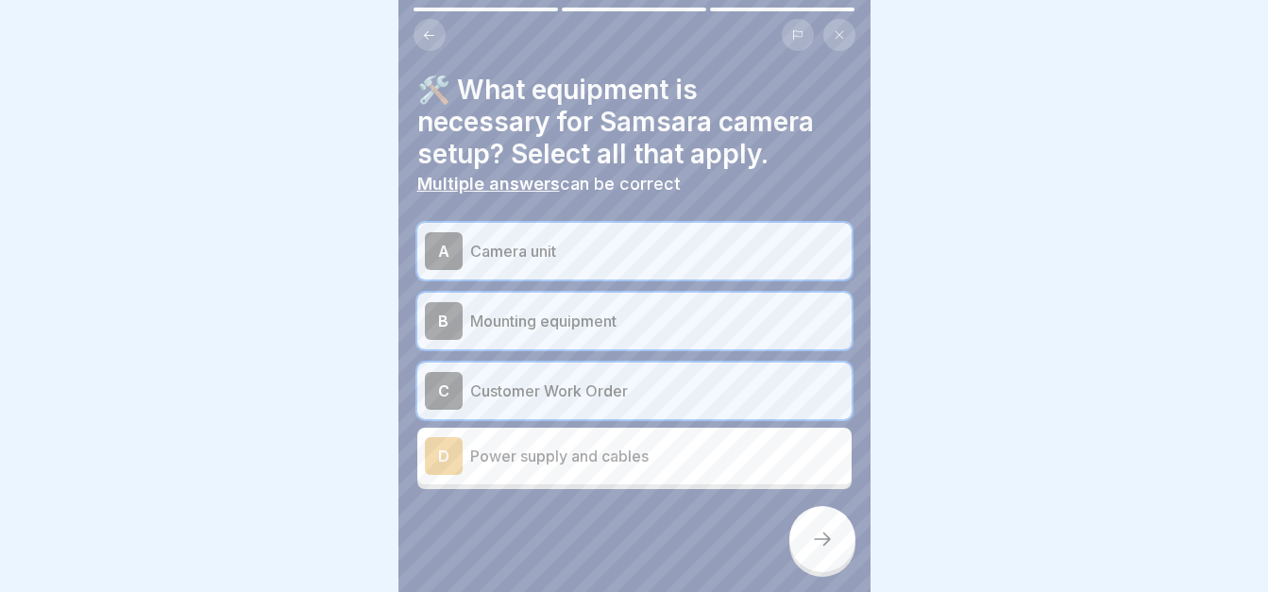
click at [652, 445] on p "Power supply and cables" at bounding box center [657, 456] width 374 height 23
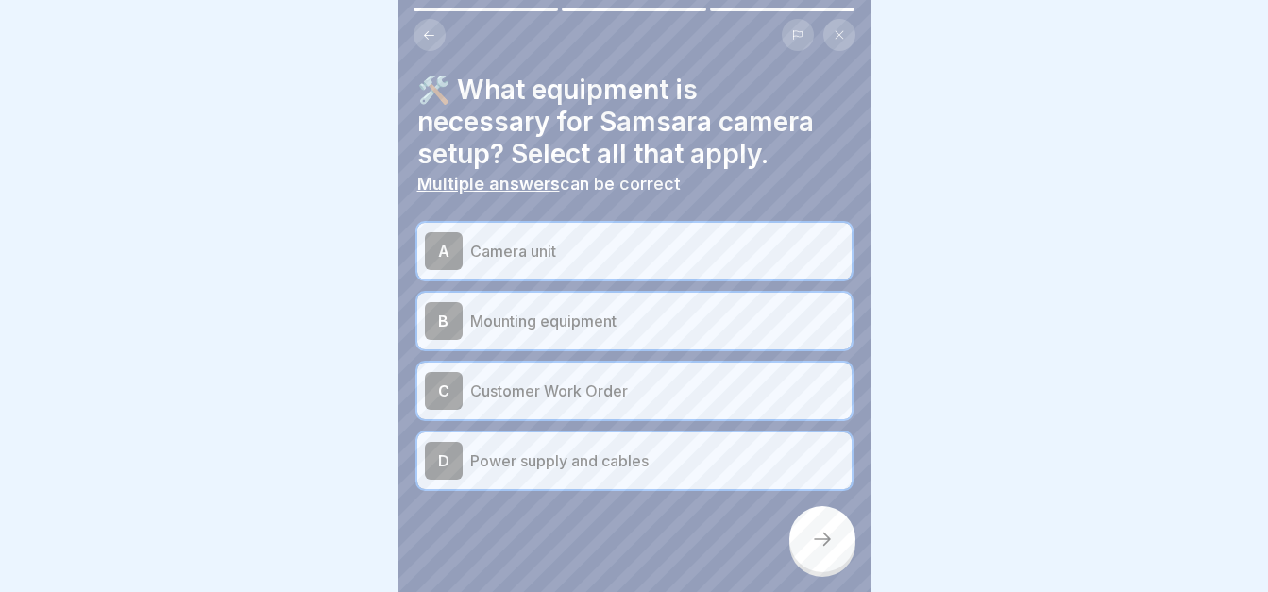
click at [810, 523] on div at bounding box center [822, 539] width 66 height 66
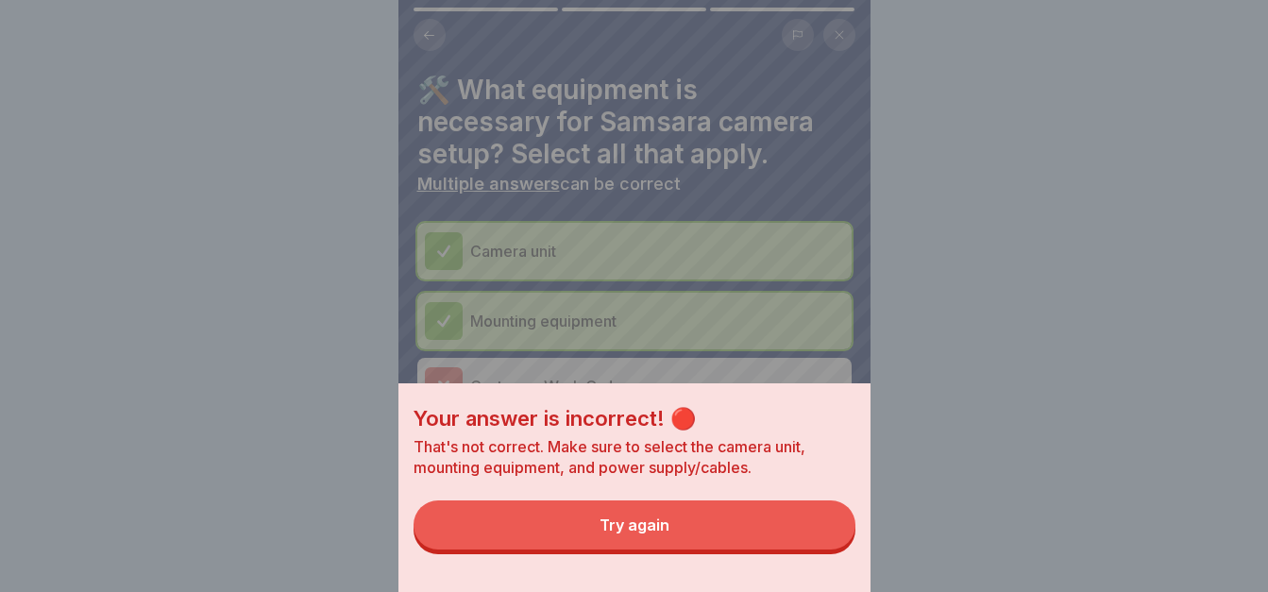
click at [702, 534] on button "Try again" at bounding box center [635, 525] width 442 height 49
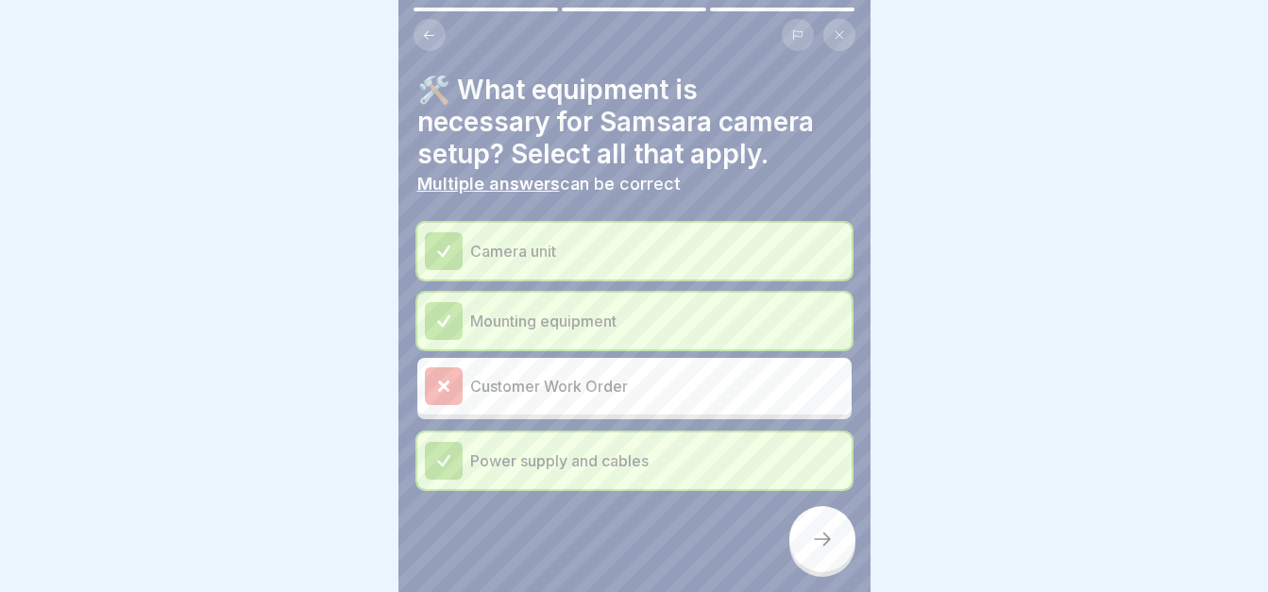
click at [823, 530] on div at bounding box center [822, 539] width 66 height 66
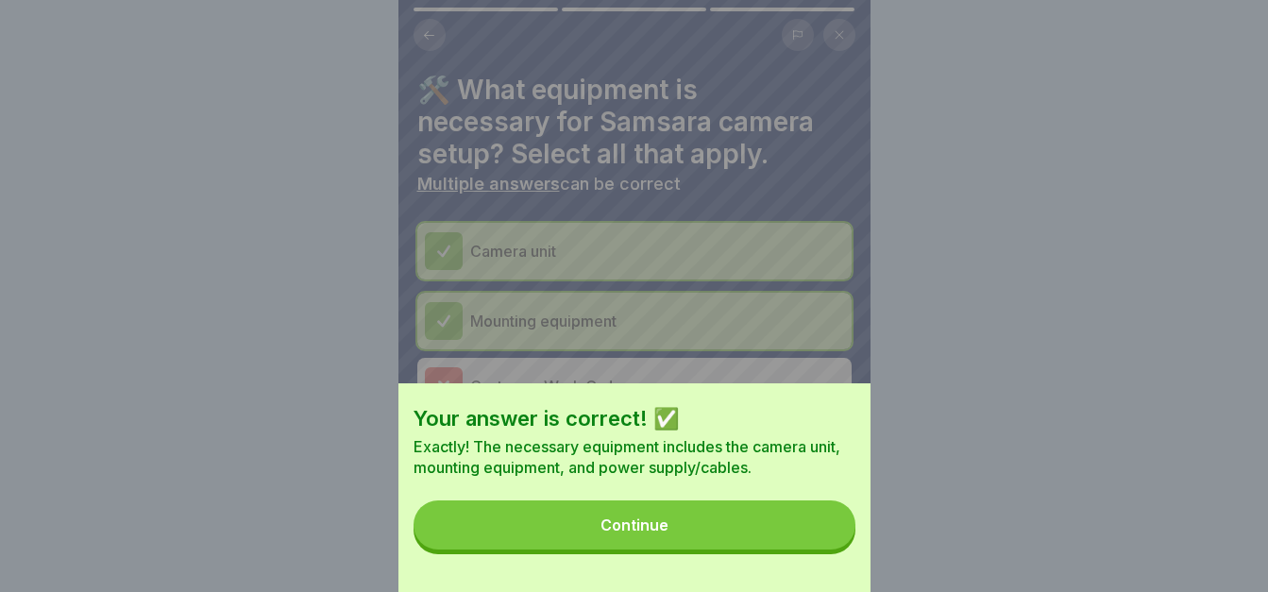
click at [754, 545] on button "Continue" at bounding box center [635, 525] width 442 height 49
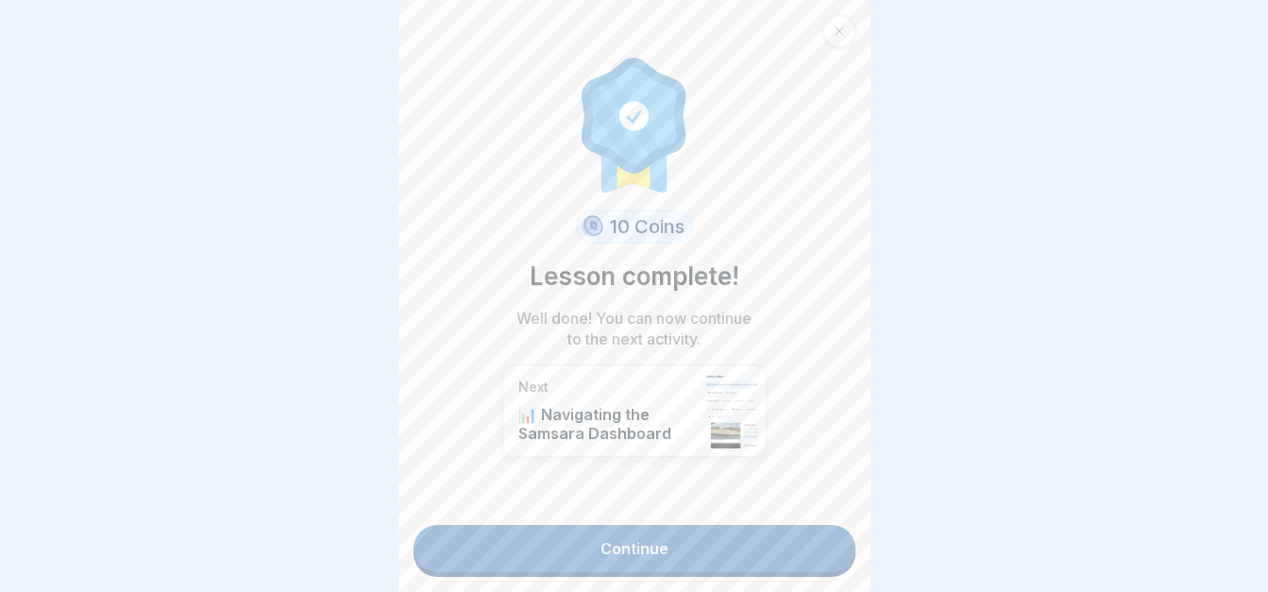
click at [705, 545] on link "Continue" at bounding box center [635, 548] width 442 height 47
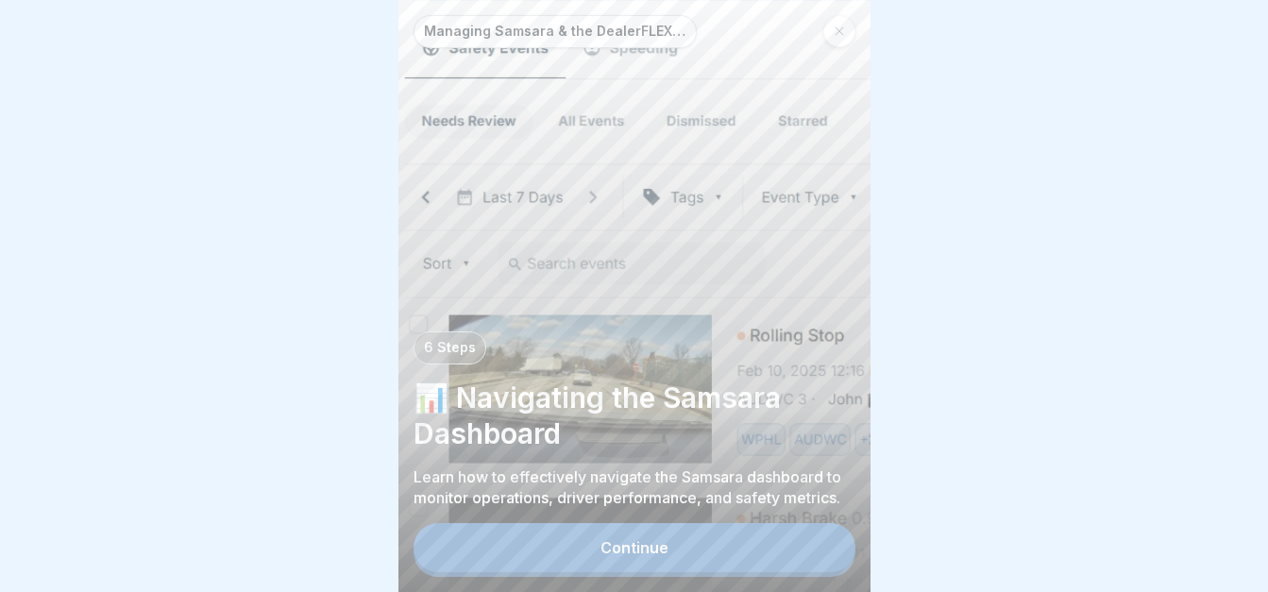
scroll to position [14, 0]
click at [706, 545] on button "Continue" at bounding box center [635, 547] width 442 height 49
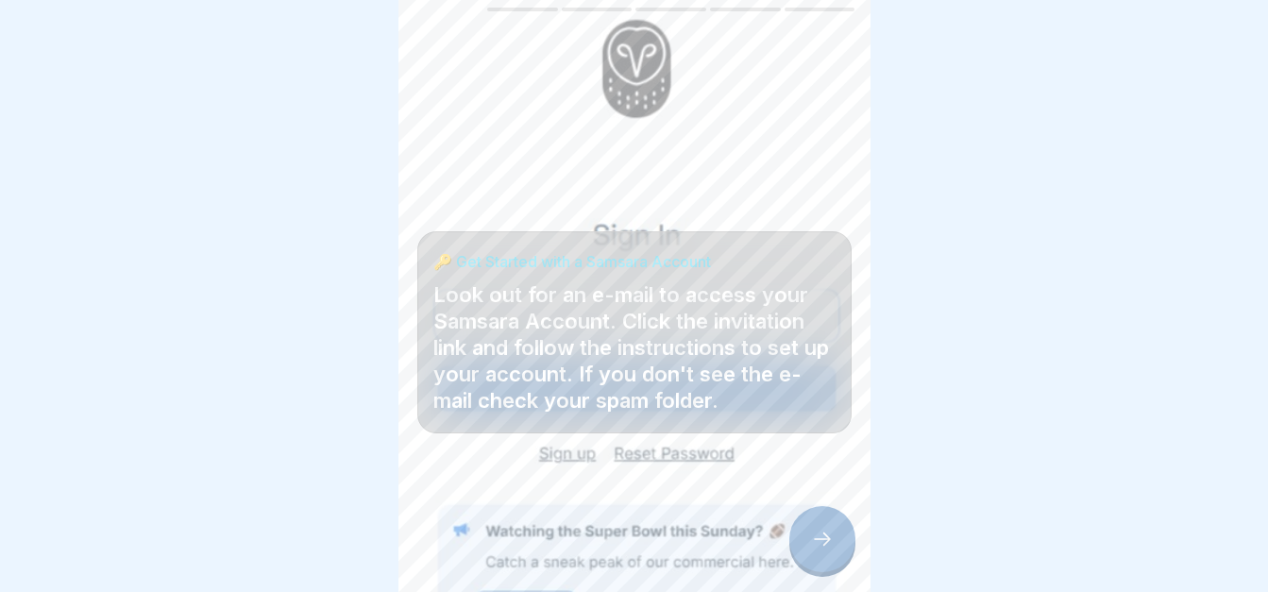
click at [795, 530] on div at bounding box center [822, 539] width 66 height 66
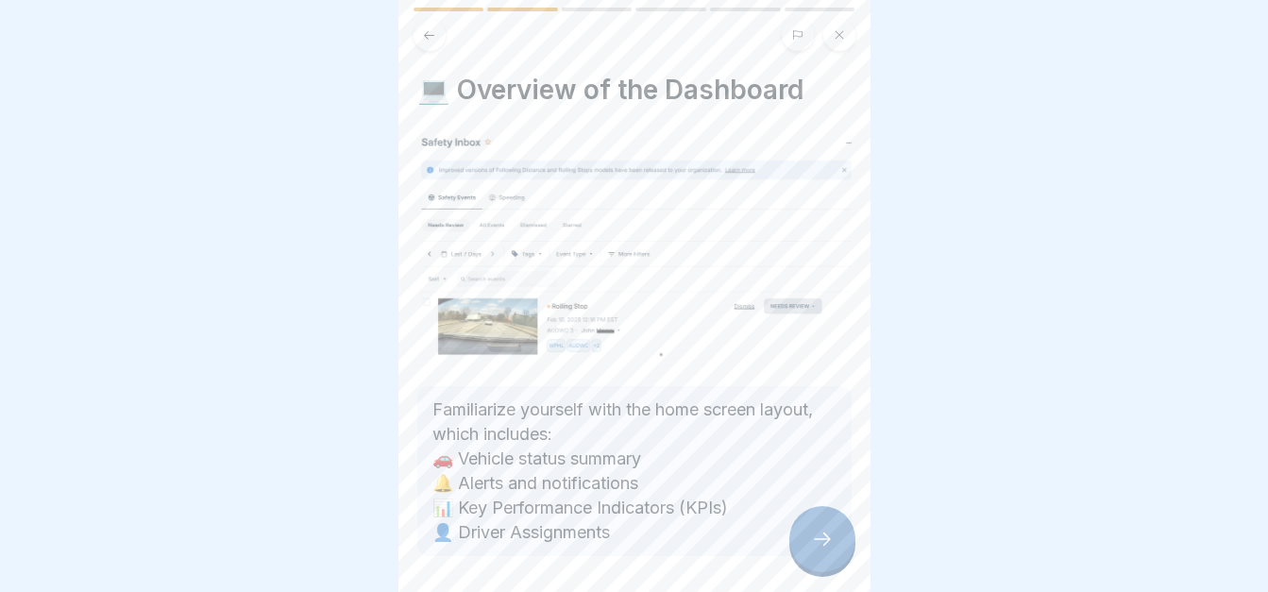
click at [808, 545] on div at bounding box center [822, 539] width 66 height 66
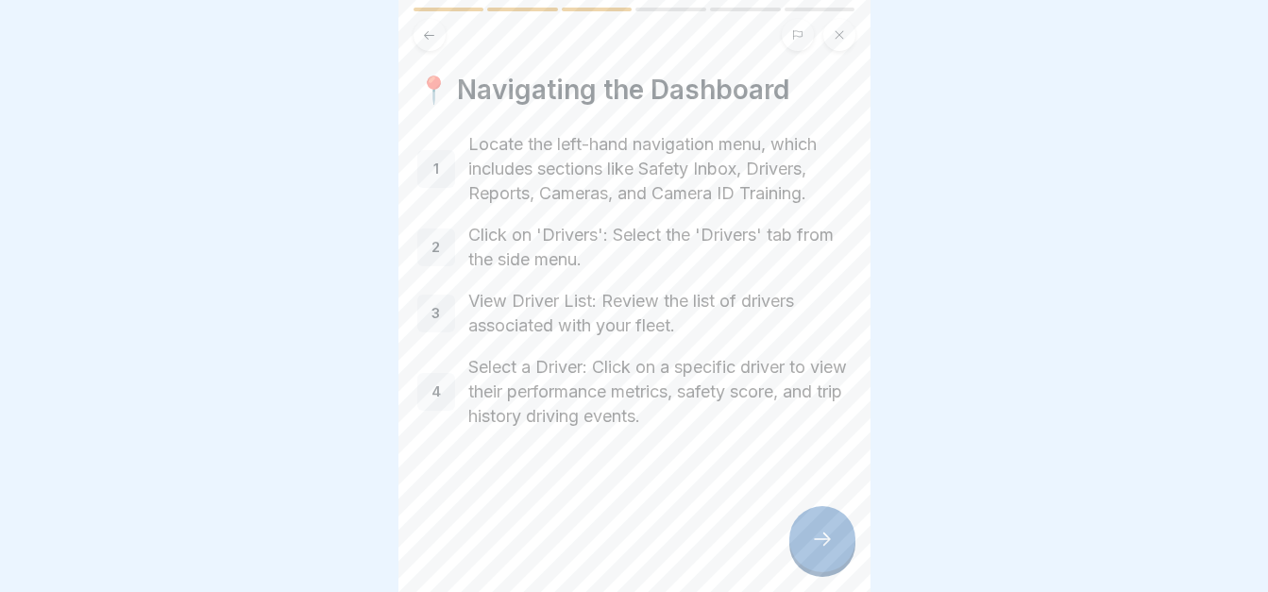
click at [822, 552] on div at bounding box center [822, 539] width 66 height 66
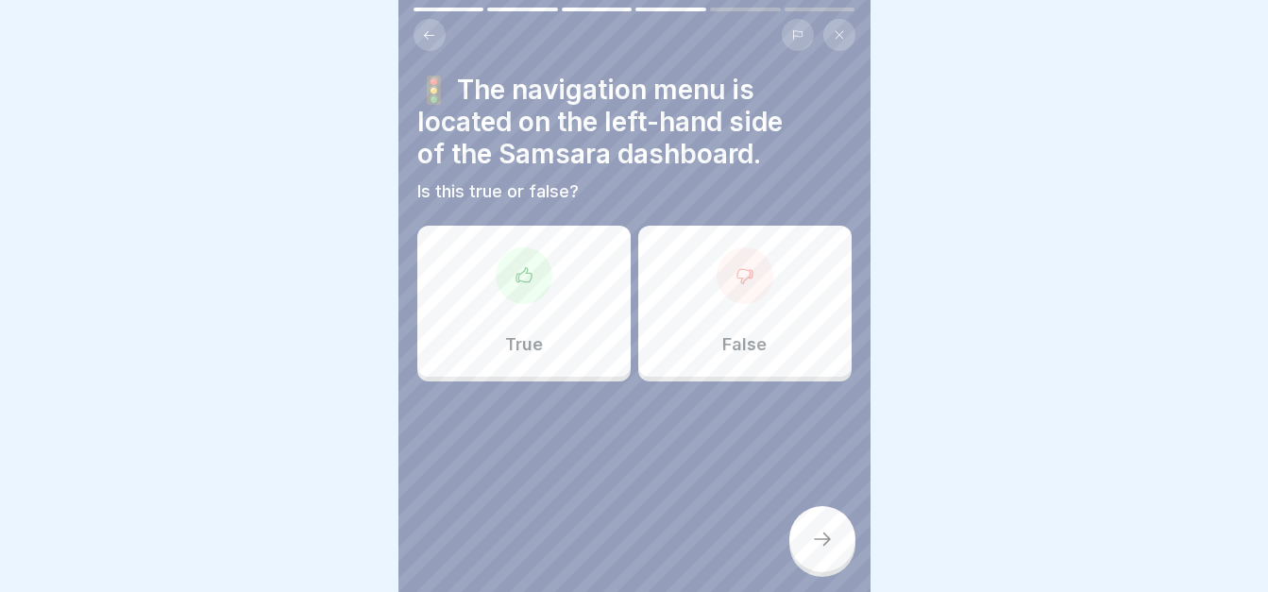
click at [497, 264] on div at bounding box center [524, 275] width 57 height 57
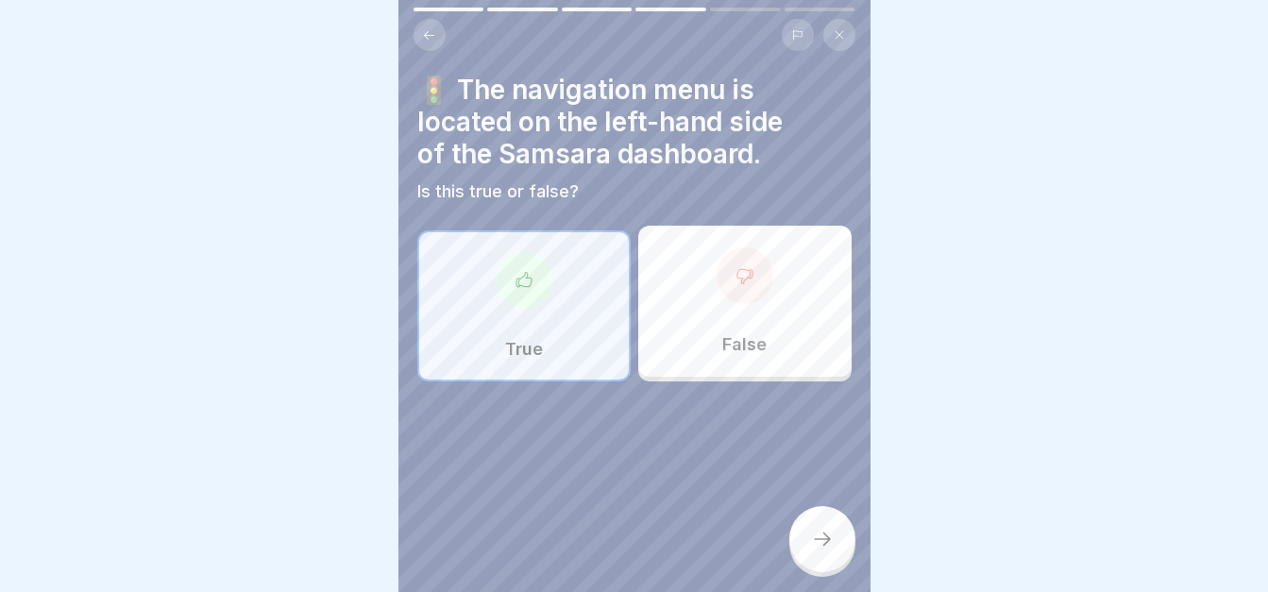
click at [821, 531] on icon at bounding box center [822, 539] width 23 height 23
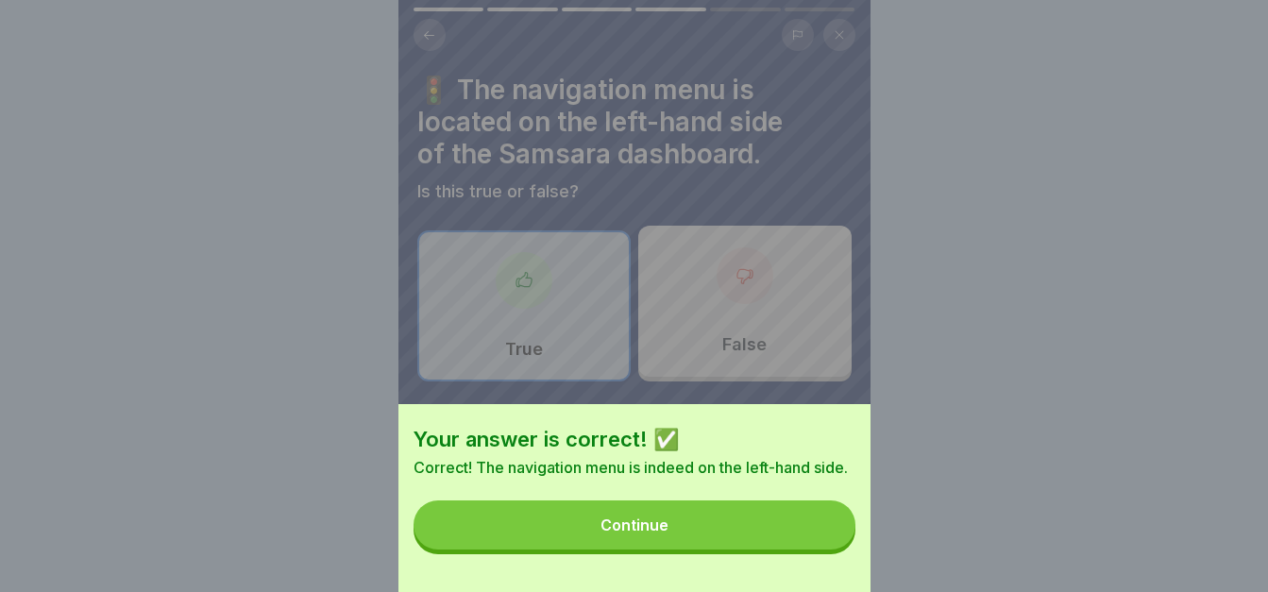
click at [789, 537] on button "Continue" at bounding box center [635, 525] width 442 height 49
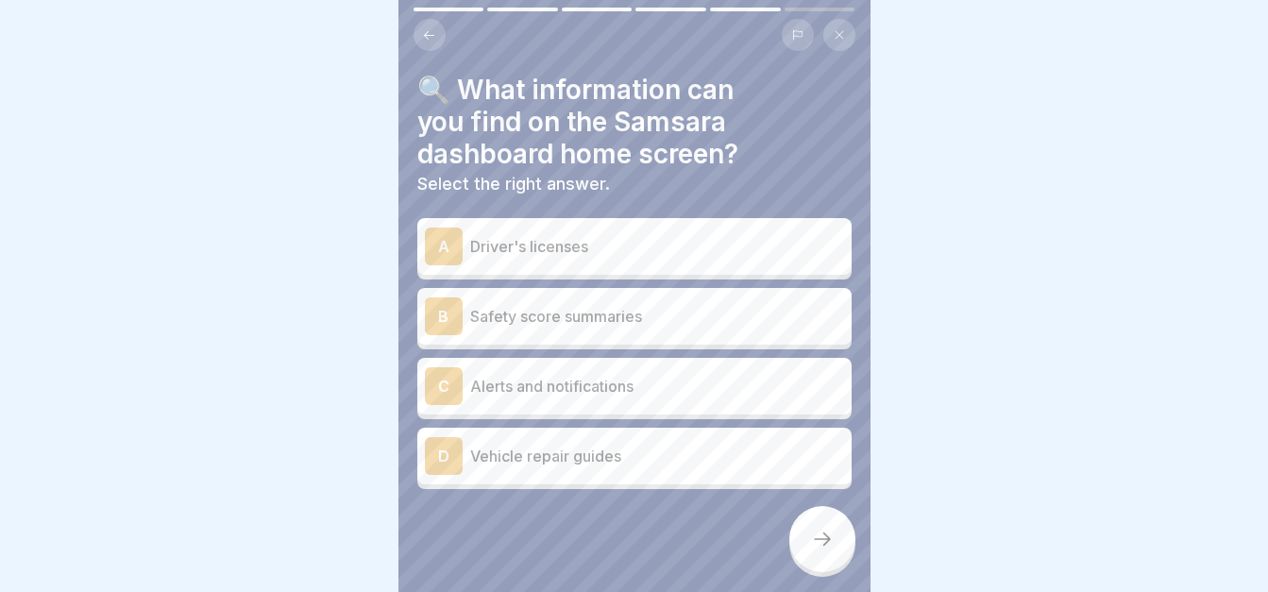
click at [650, 317] on div "B Safety score summaries" at bounding box center [634, 316] width 419 height 38
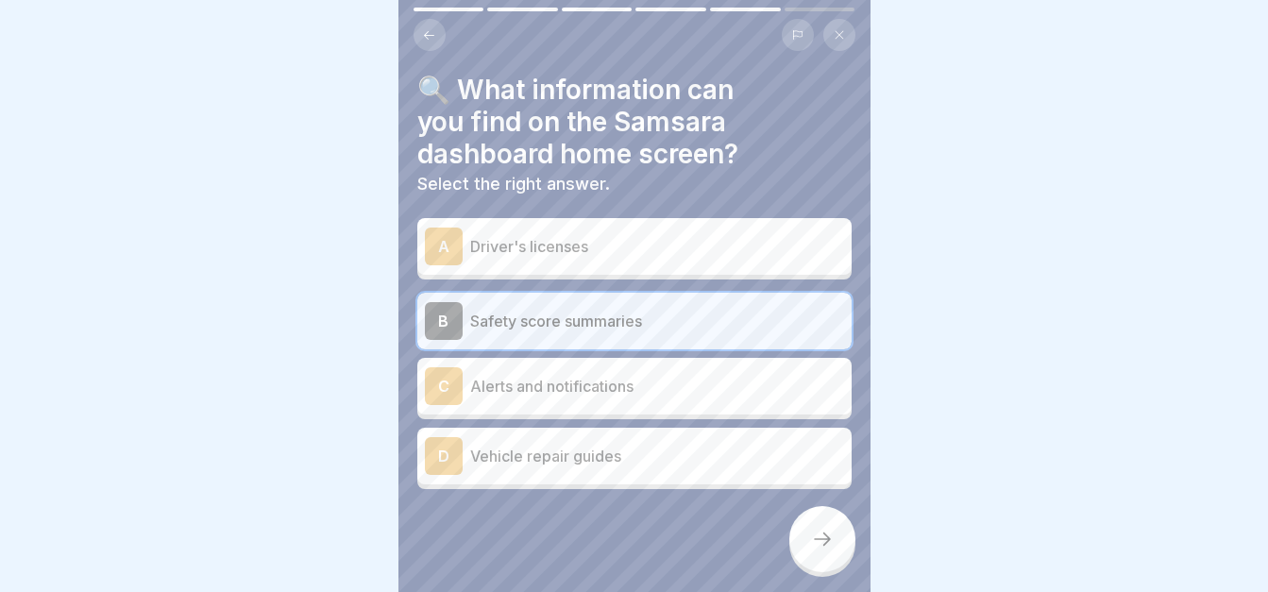
click at [631, 375] on p "Alerts and notifications" at bounding box center [657, 386] width 374 height 23
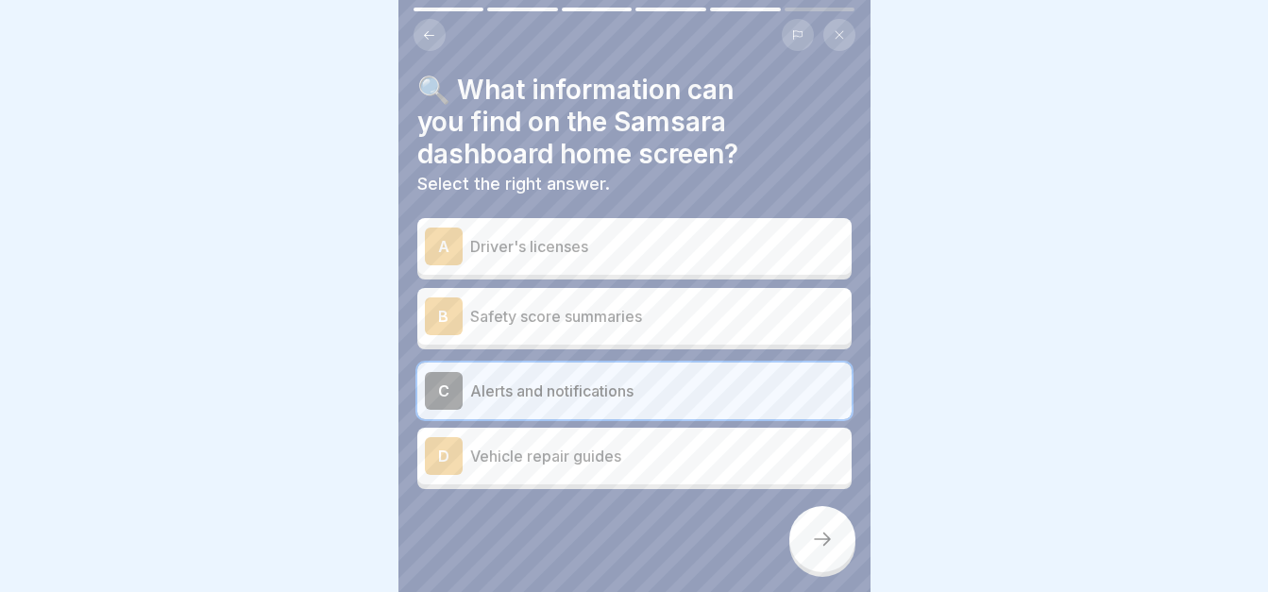
click at [671, 327] on div "B Safety score summaries" at bounding box center [634, 316] width 434 height 57
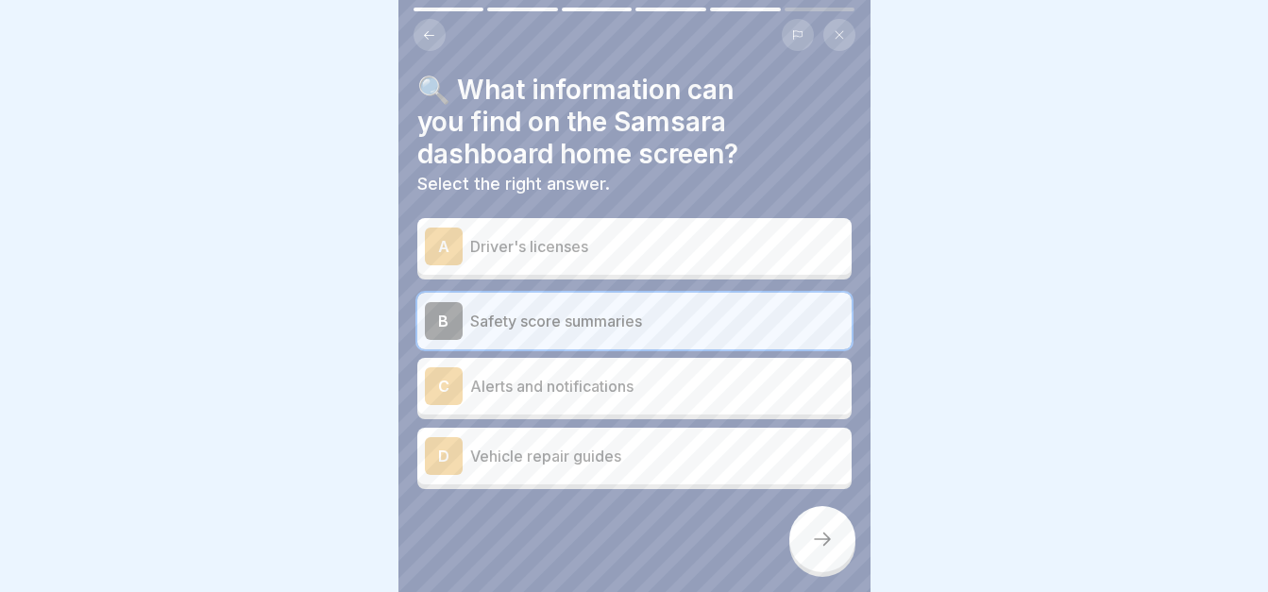
click at [804, 538] on div at bounding box center [822, 539] width 66 height 66
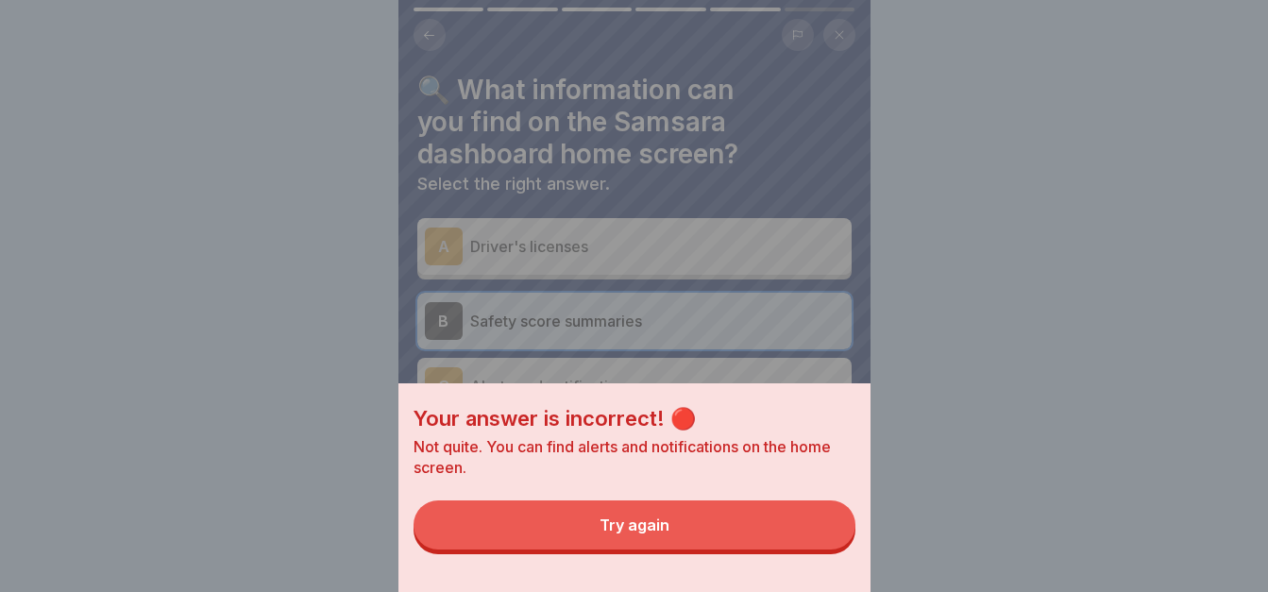
click at [705, 540] on button "Try again" at bounding box center [635, 525] width 442 height 49
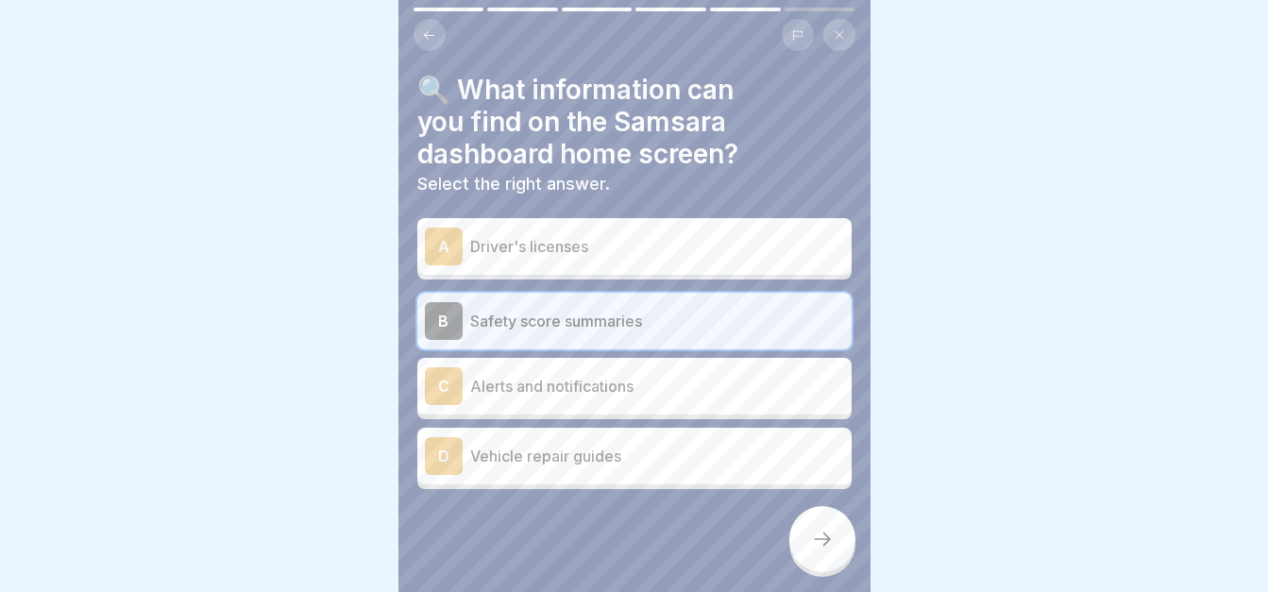
click at [625, 358] on div "C Alerts and notifications" at bounding box center [634, 386] width 434 height 57
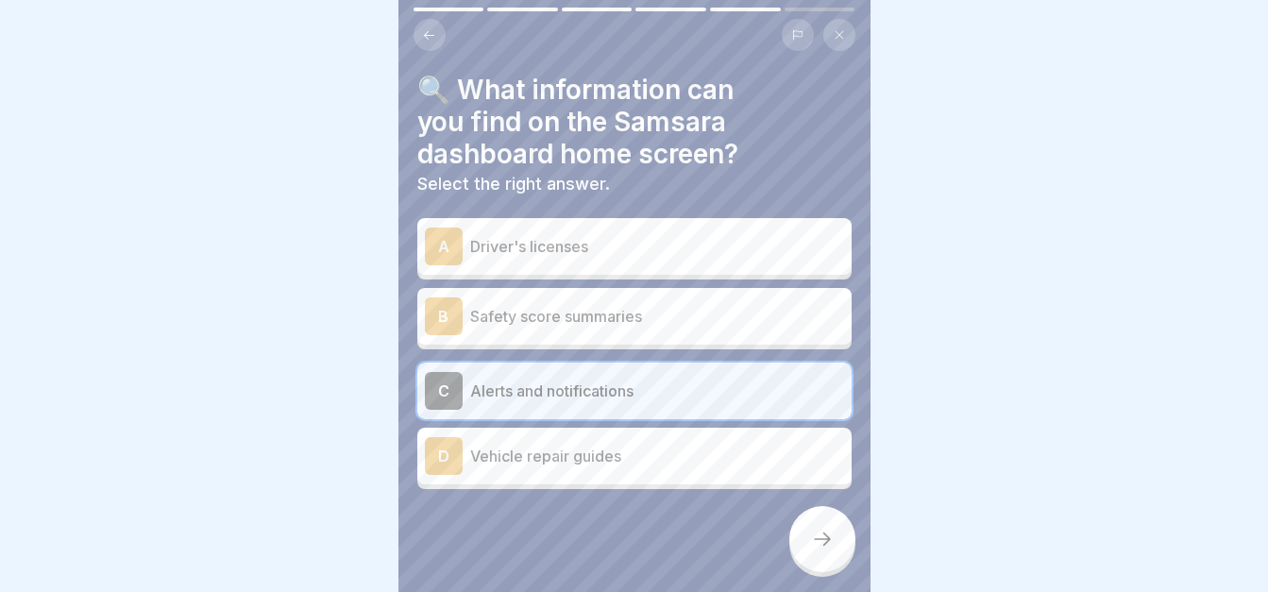
click at [807, 520] on div at bounding box center [822, 539] width 66 height 66
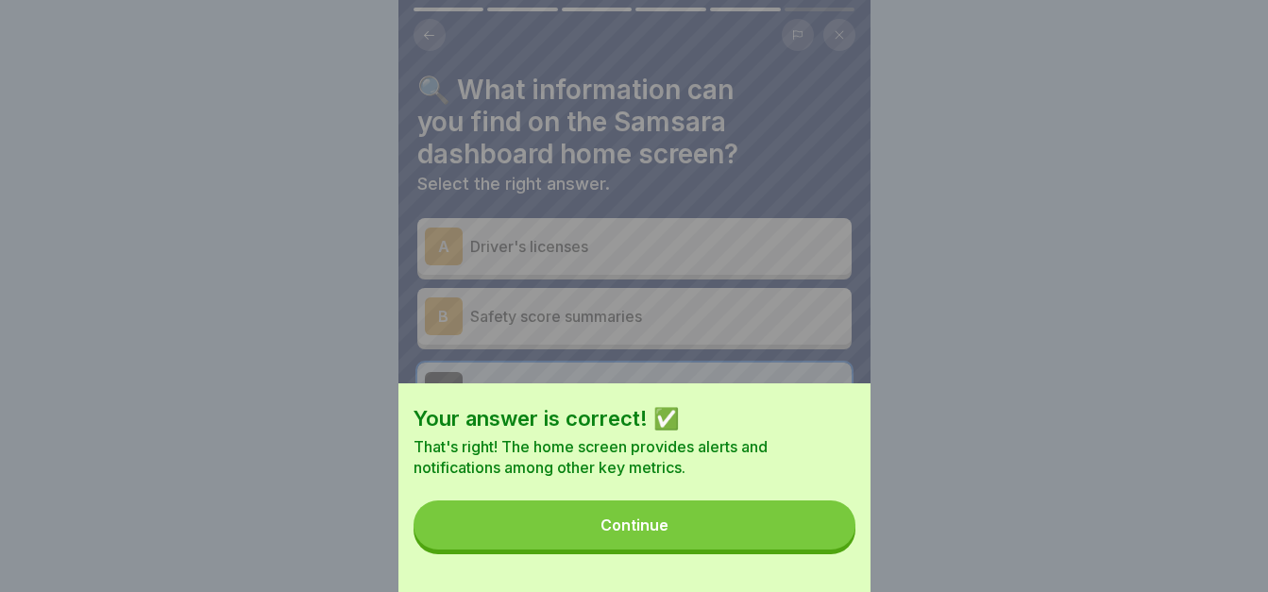
click at [807, 520] on button "Continue" at bounding box center [635, 525] width 442 height 49
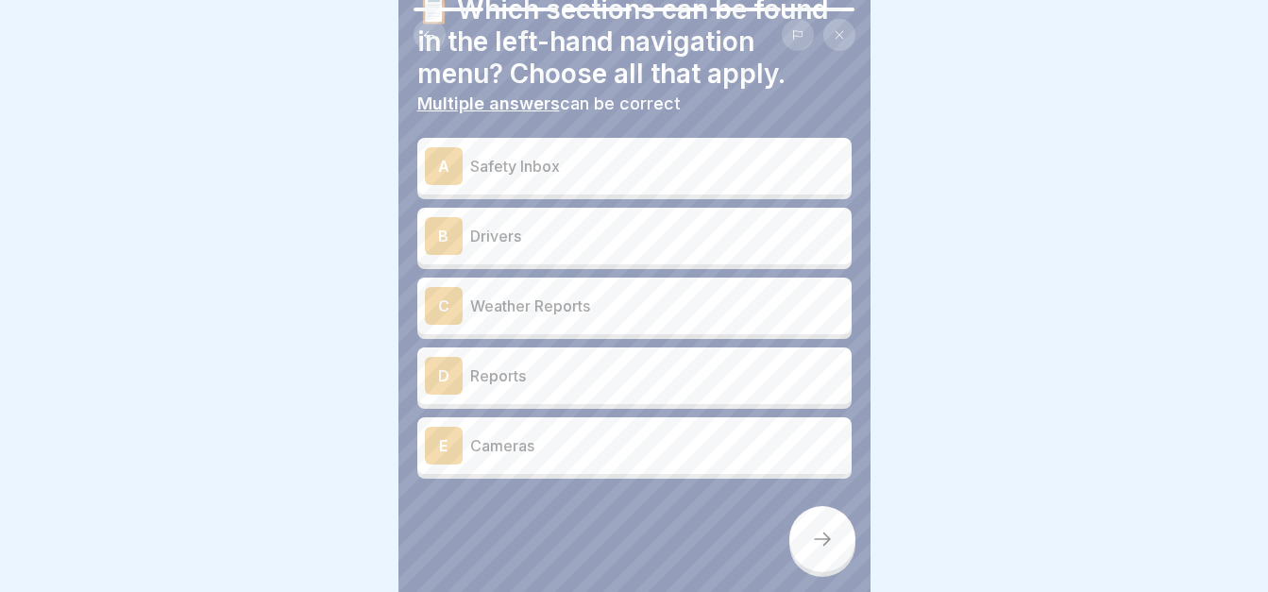
scroll to position [0, 0]
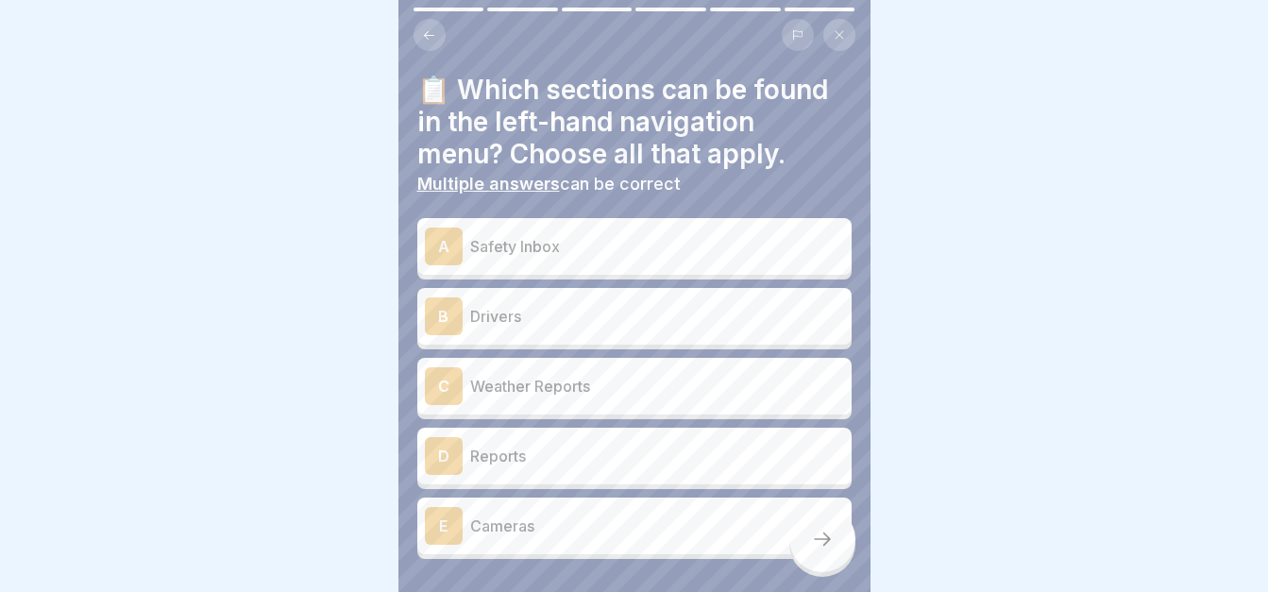
click at [547, 239] on p "Safety Inbox" at bounding box center [657, 246] width 374 height 23
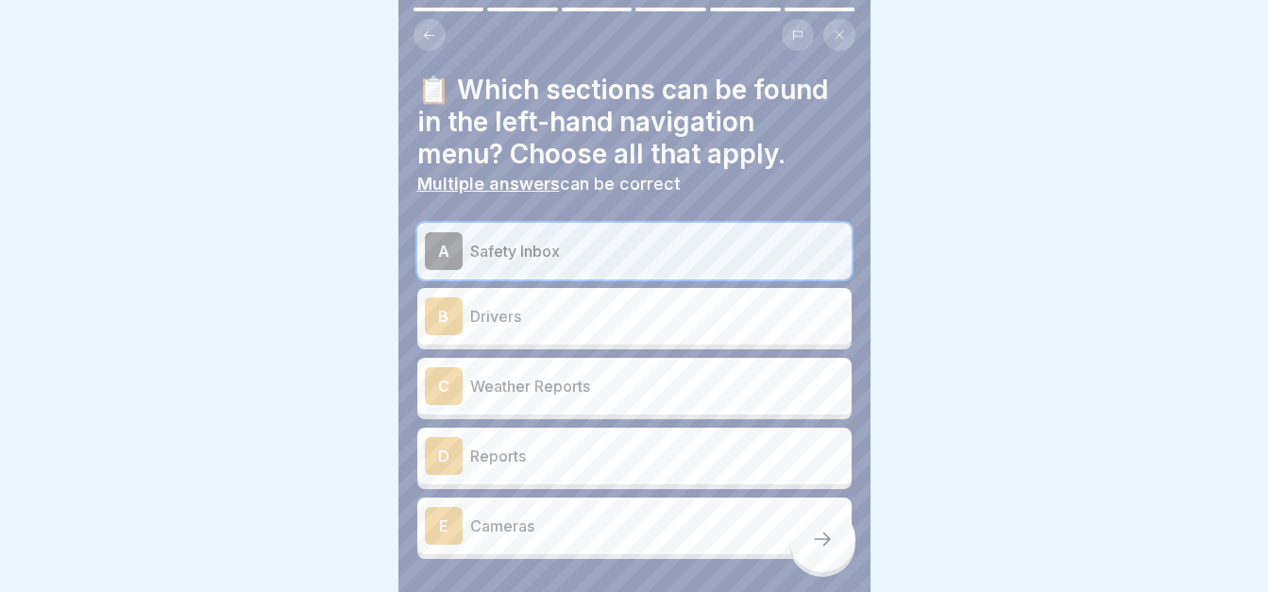
click at [541, 305] on p "Drivers" at bounding box center [657, 316] width 374 height 23
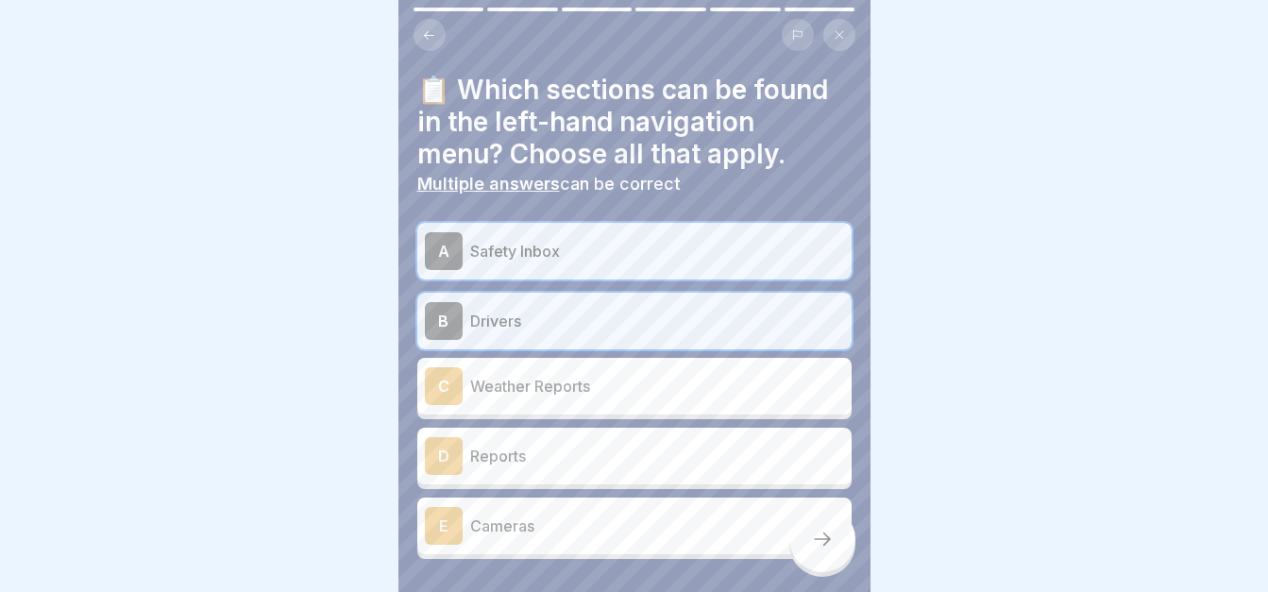
click at [554, 505] on div "A Safety Inbox B Drivers C Weather Reports D Reports E Cameras" at bounding box center [634, 391] width 434 height 336
click at [554, 515] on p "Cameras" at bounding box center [657, 526] width 374 height 23
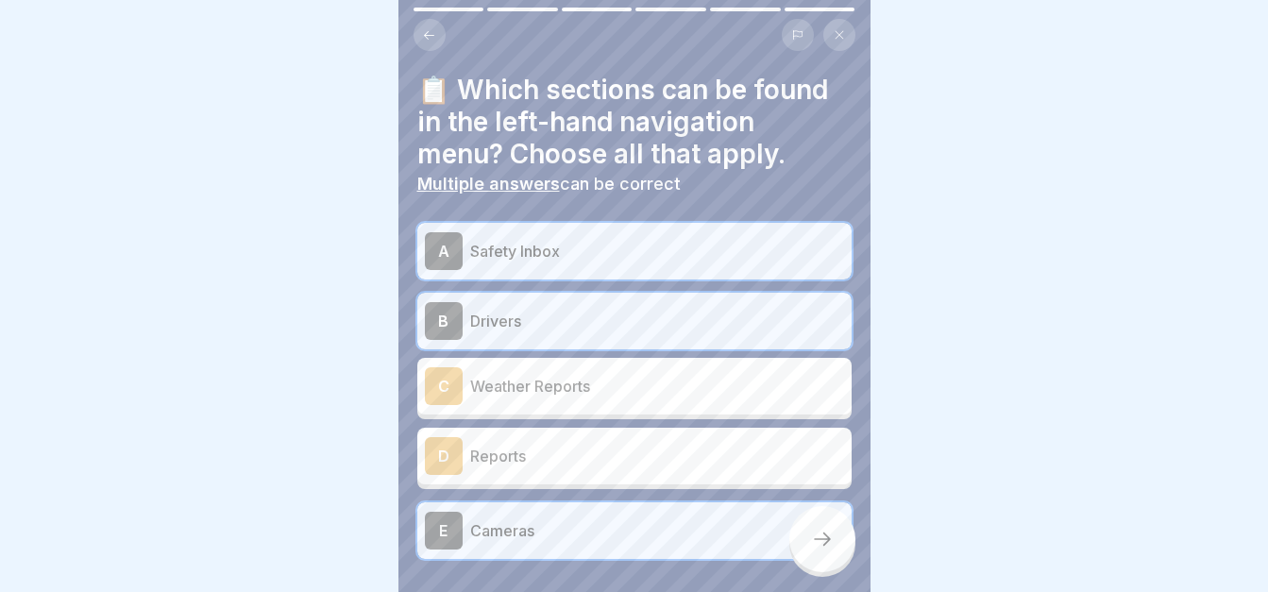
click at [557, 445] on p "Reports" at bounding box center [657, 456] width 374 height 23
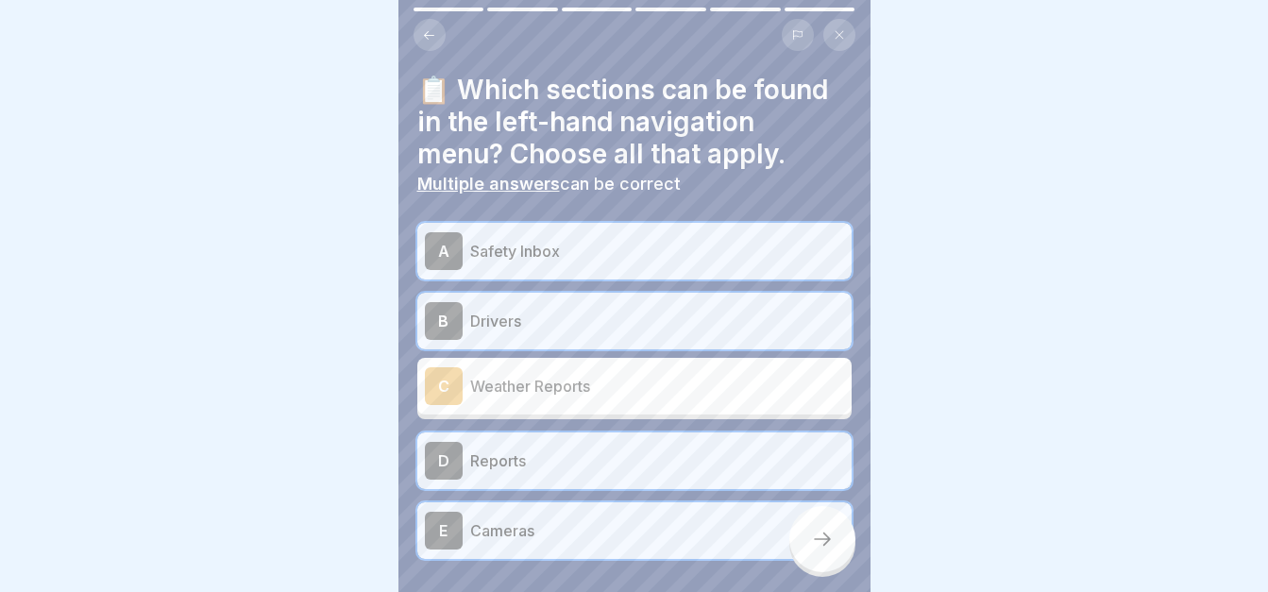
click at [805, 552] on div at bounding box center [822, 539] width 66 height 66
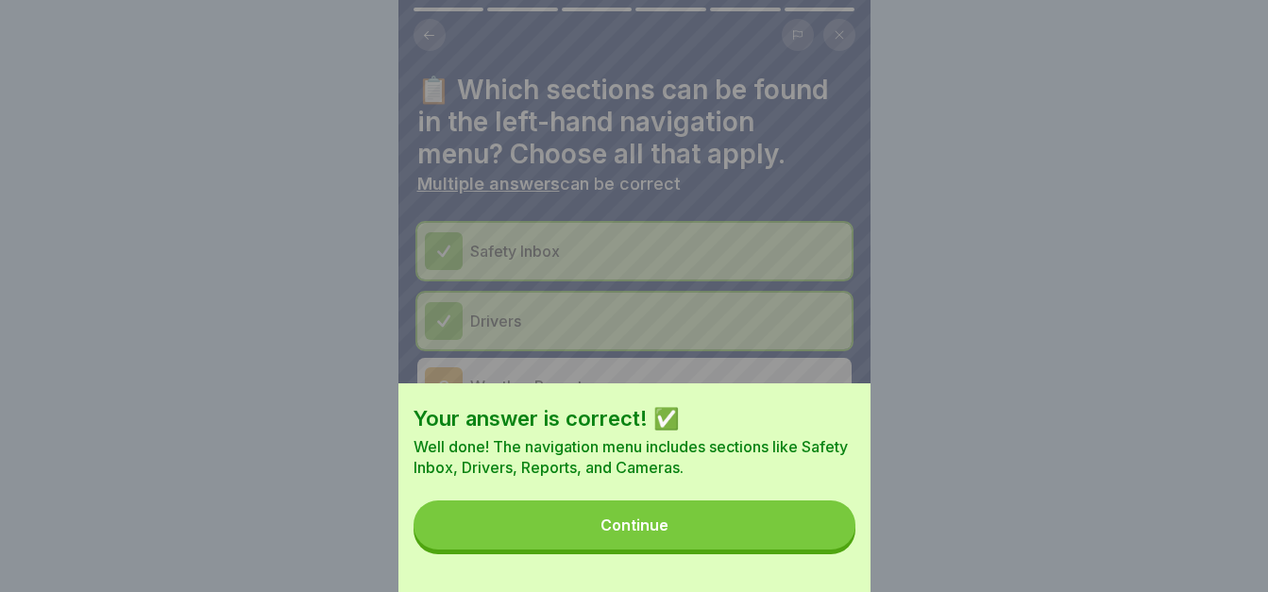
click at [708, 549] on button "Continue" at bounding box center [635, 525] width 442 height 49
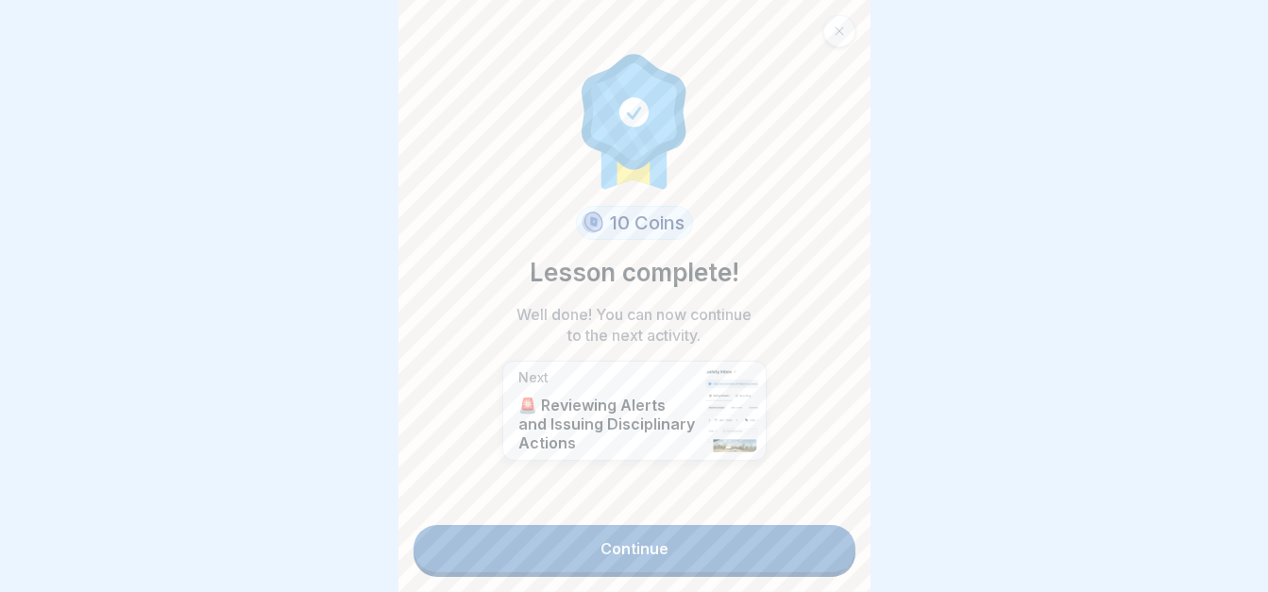
click at [679, 561] on div "10 Coins Lesson complete! Well done! You can now continue to the next activity.…" at bounding box center [635, 296] width 472 height 592
click at [688, 530] on link "Continue" at bounding box center [635, 548] width 442 height 47
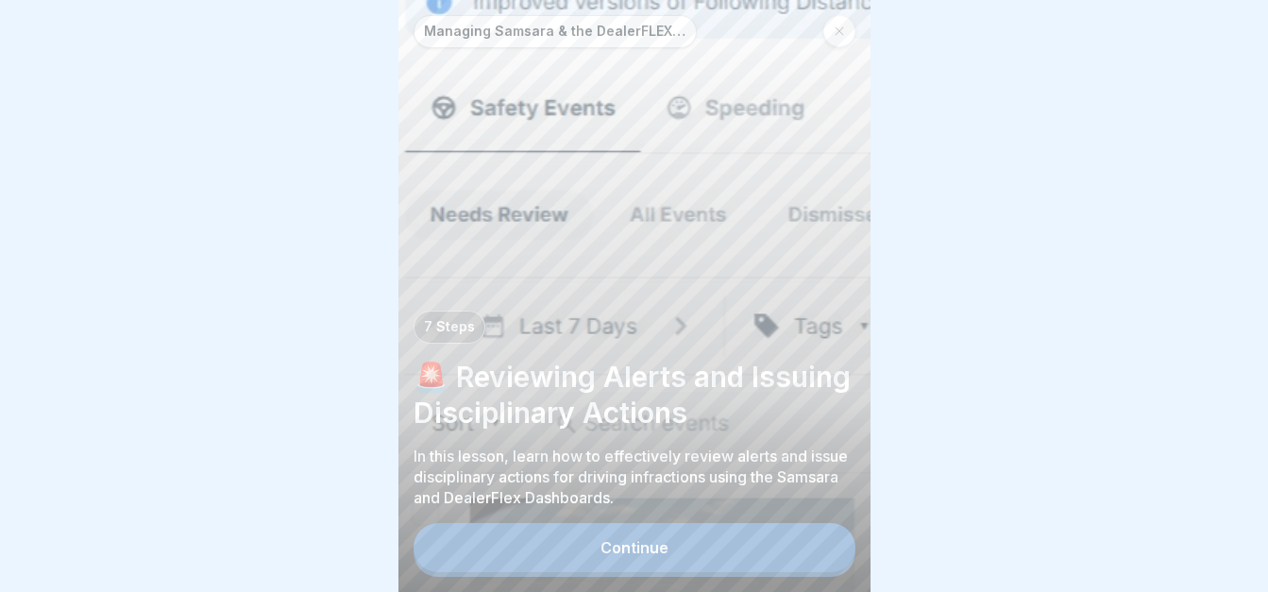
click at [688, 530] on button "Continue" at bounding box center [635, 547] width 442 height 49
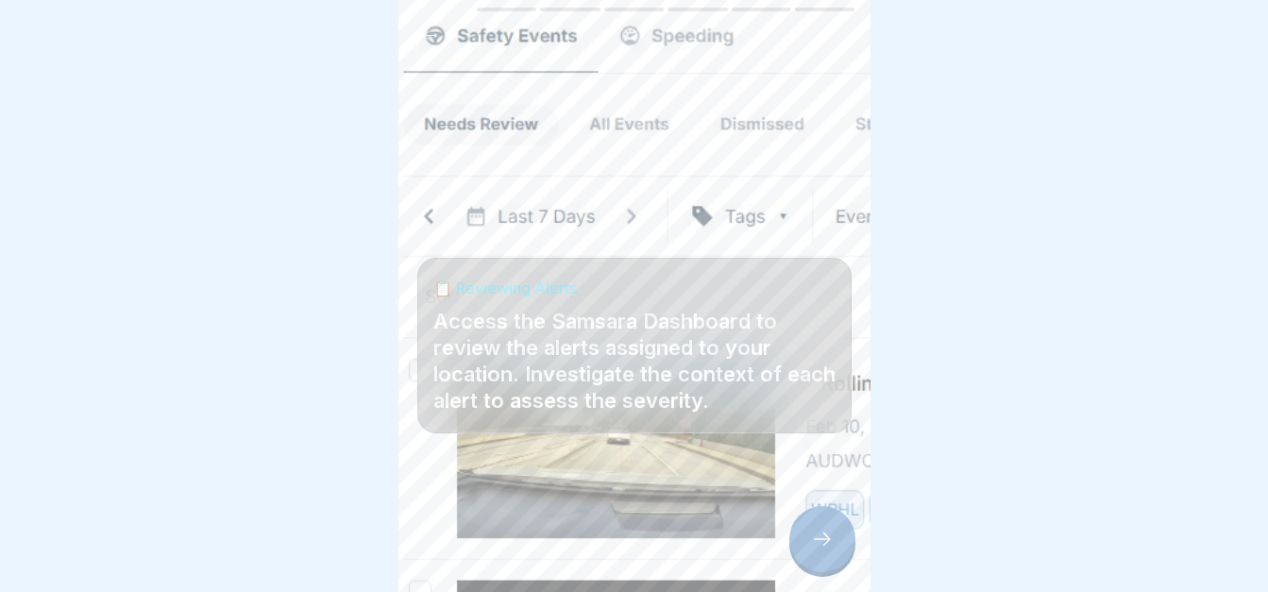
click at [828, 535] on icon at bounding box center [822, 539] width 23 height 23
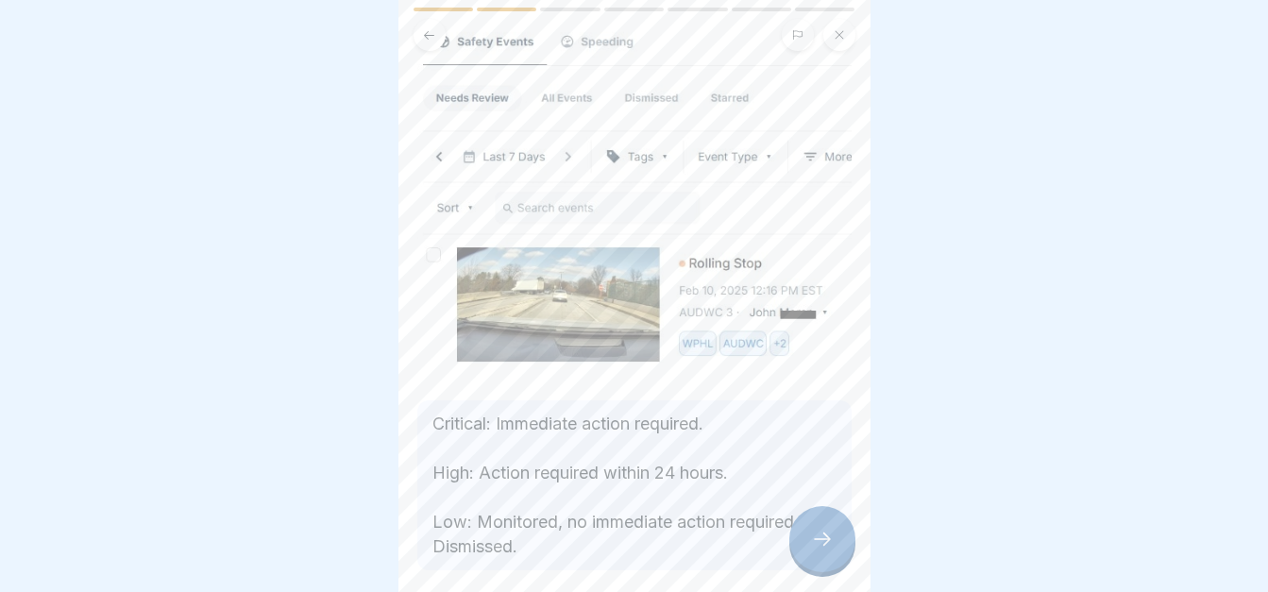
scroll to position [194, 0]
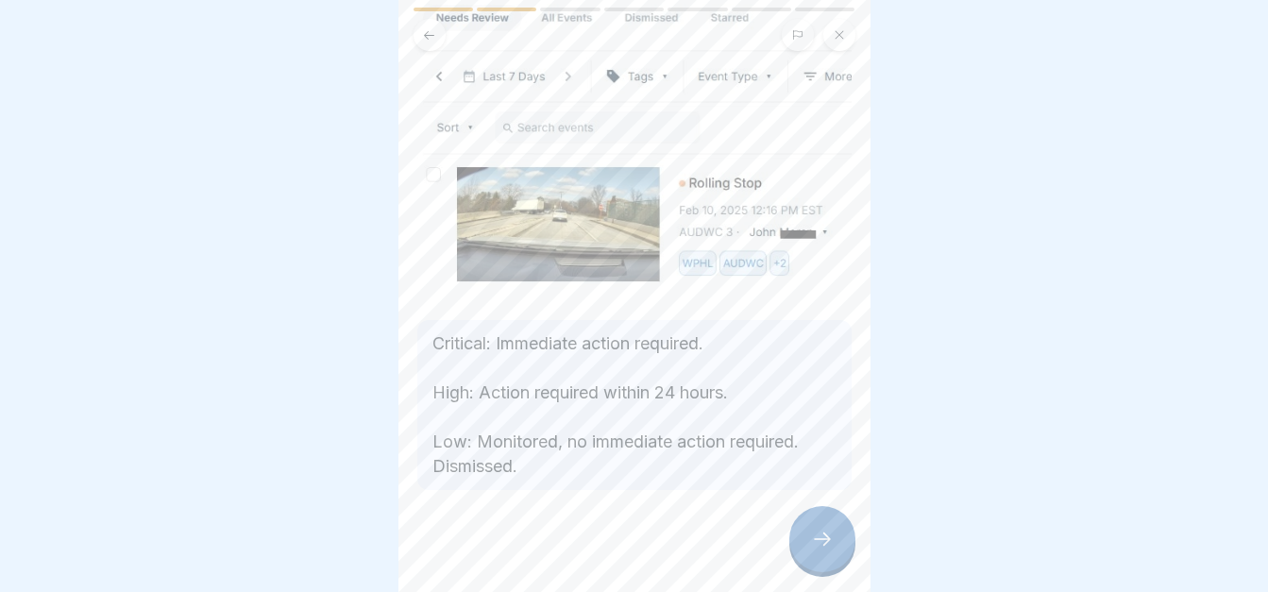
click at [683, 450] on p "Critical: Immediate action required. High: Action required within 24 hours. Low…" at bounding box center [635, 404] width 404 height 147
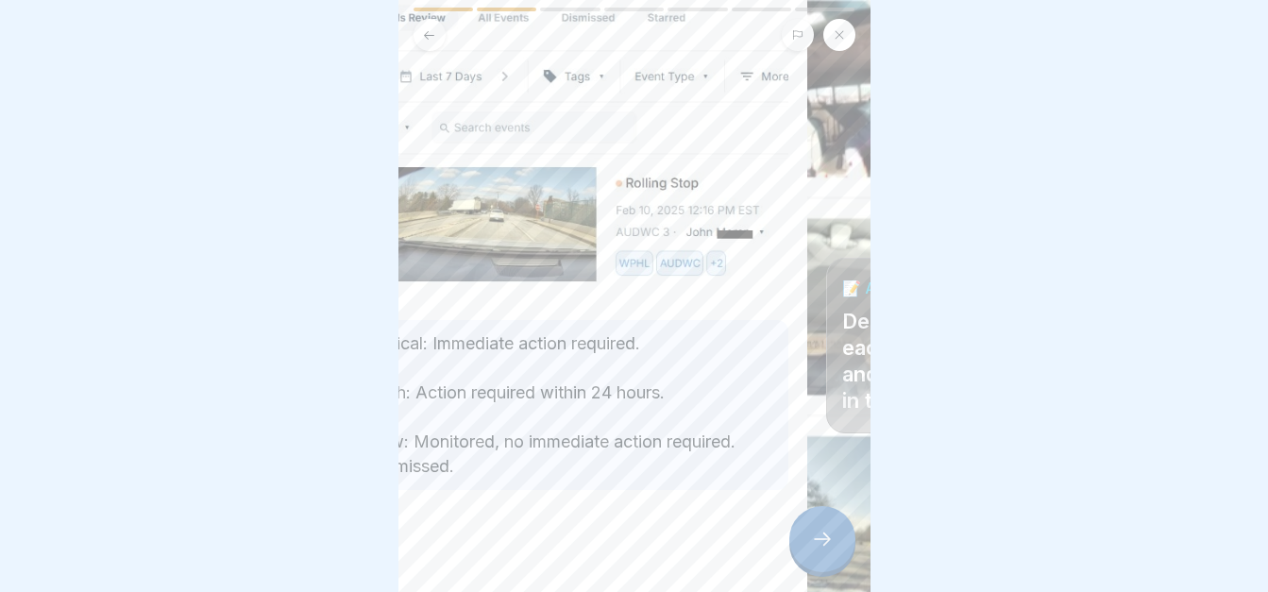
click at [417, 426] on p "Critical: Immediate action required. High: Action required within 24 hours. Low…" at bounding box center [571, 404] width 404 height 147
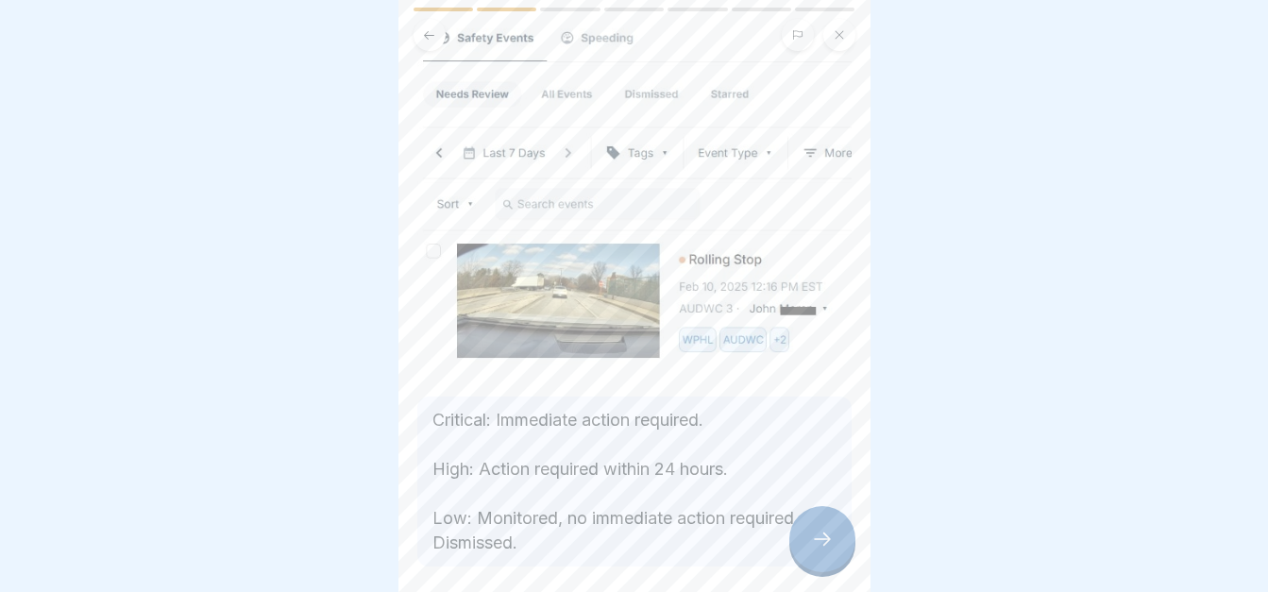
scroll to position [113, 0]
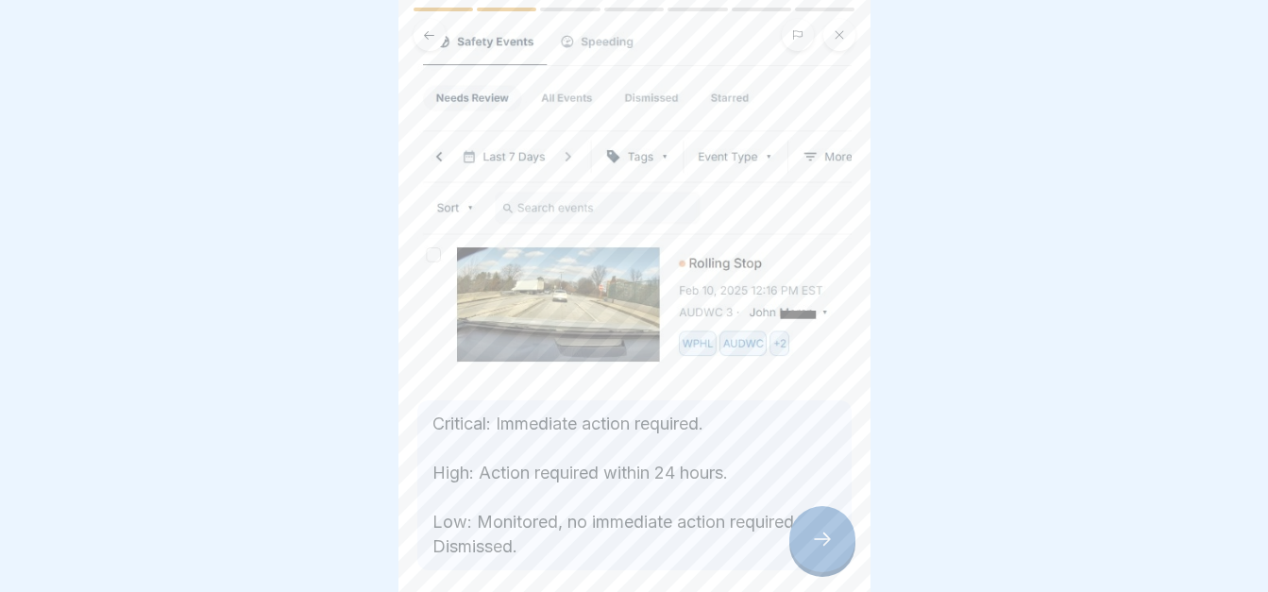
click at [828, 545] on icon at bounding box center [822, 539] width 23 height 23
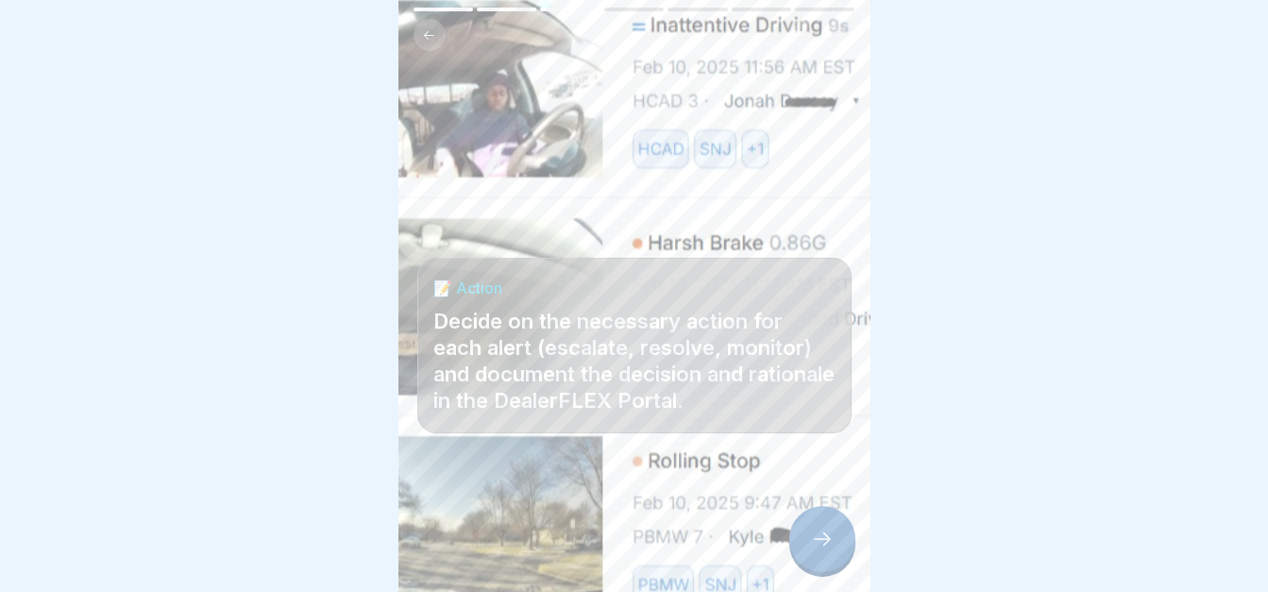
click at [828, 545] on icon at bounding box center [822, 539] width 23 height 23
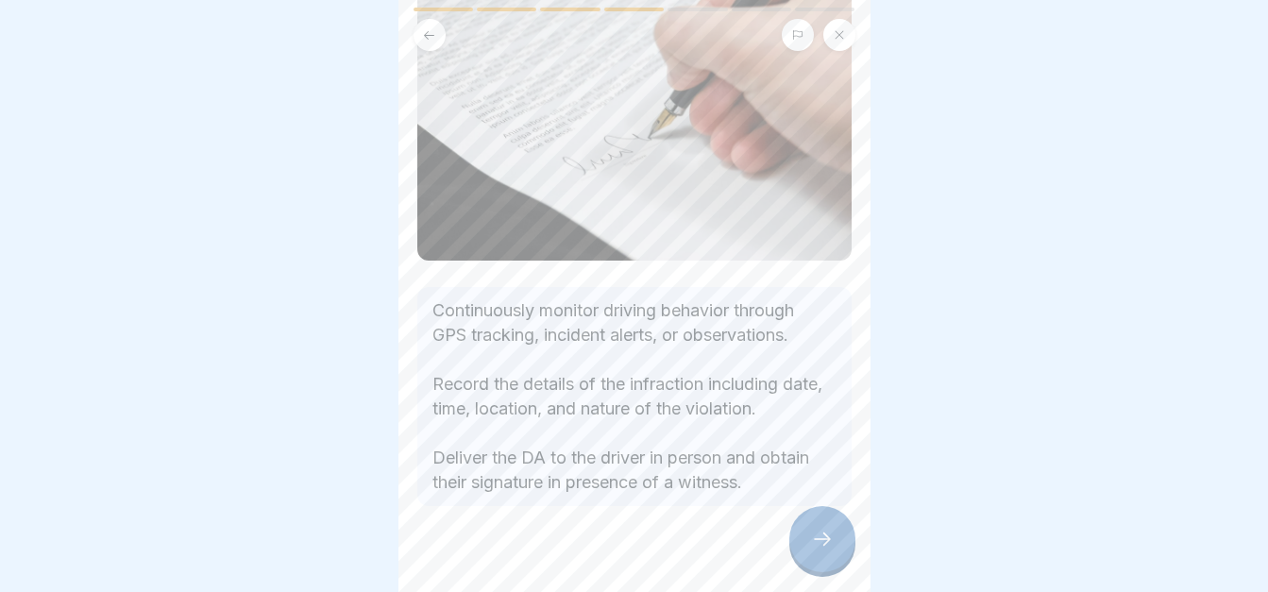
scroll to position [210, 0]
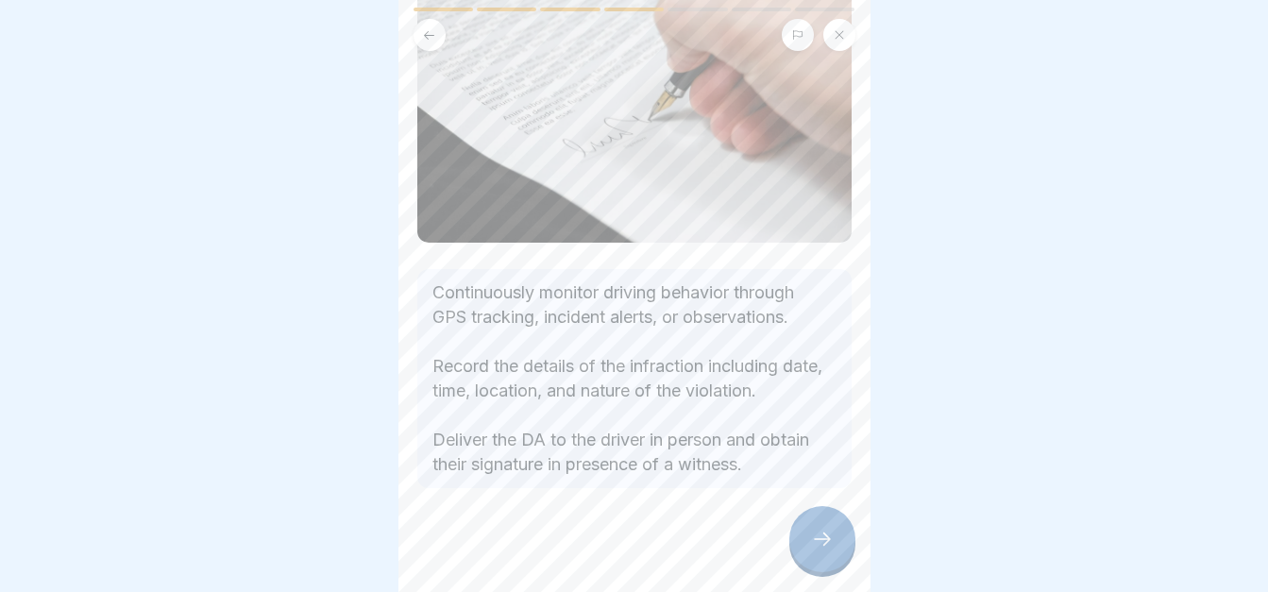
click at [807, 536] on div at bounding box center [822, 539] width 66 height 66
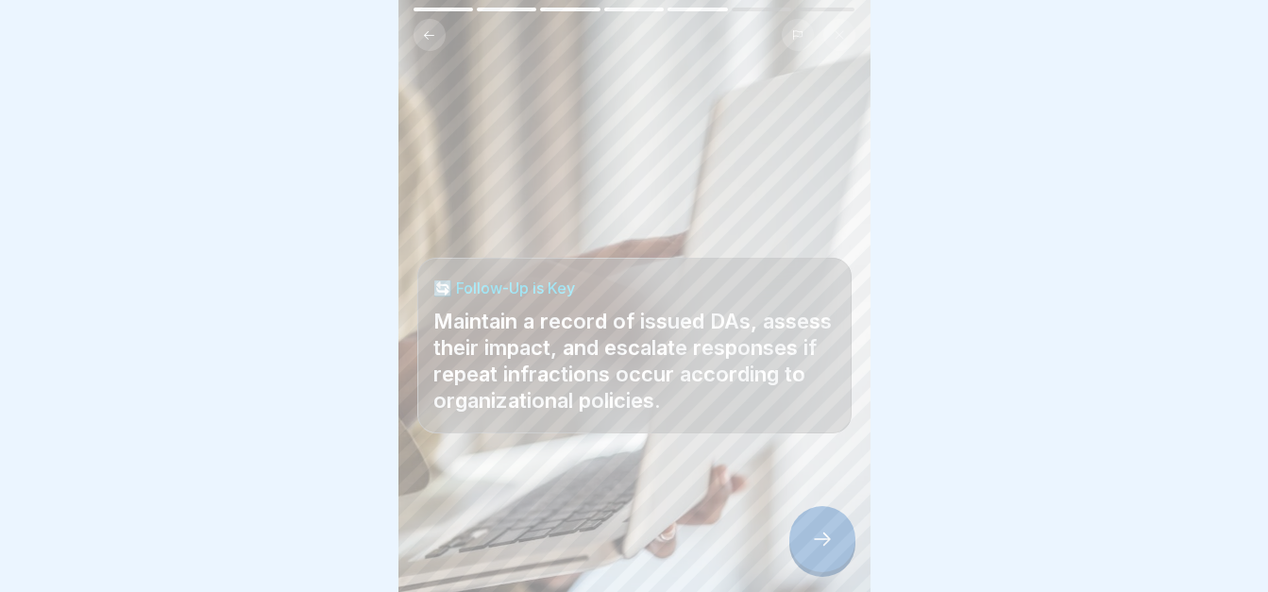
click at [825, 542] on icon at bounding box center [822, 539] width 23 height 23
